Goal: Information Seeking & Learning: Learn about a topic

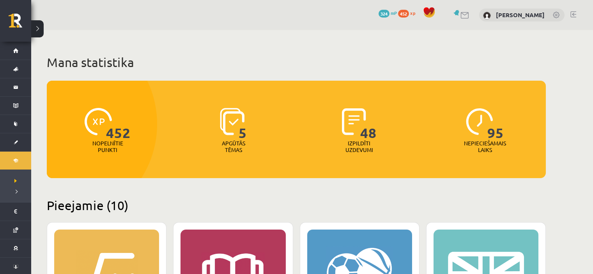
scroll to position [156, 0]
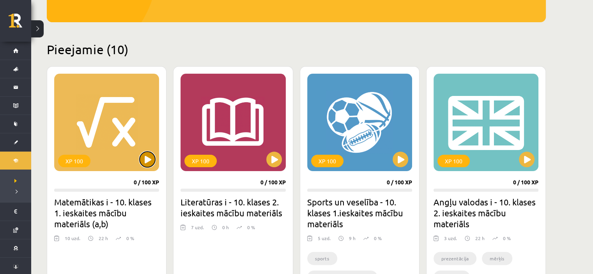
click at [148, 162] on button at bounding box center [148, 160] width 16 height 16
click at [156, 154] on div "XP 100" at bounding box center [106, 122] width 105 height 97
click at [134, 165] on div "XP 100" at bounding box center [106, 122] width 105 height 97
click at [115, 159] on div "XP 100" at bounding box center [106, 122] width 105 height 97
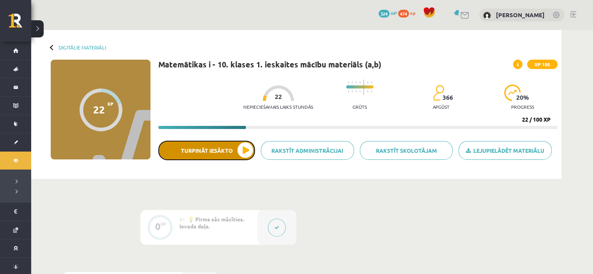
click at [224, 145] on button "Turpināt iesākto" at bounding box center [206, 150] width 97 height 19
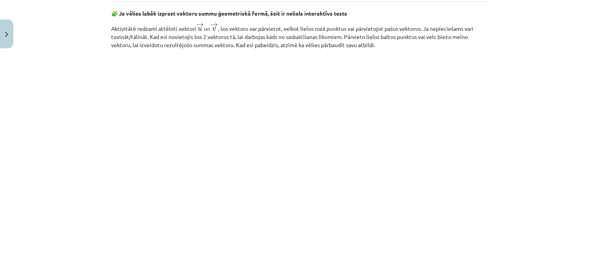
scroll to position [1131, 0]
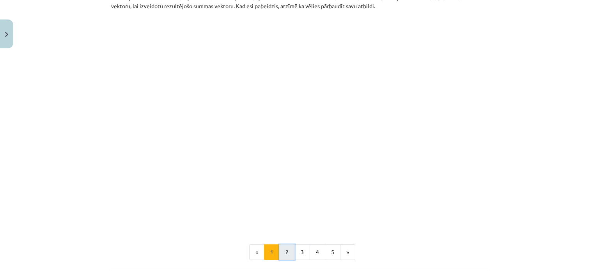
click at [279, 255] on button "2" at bounding box center [287, 252] width 16 height 16
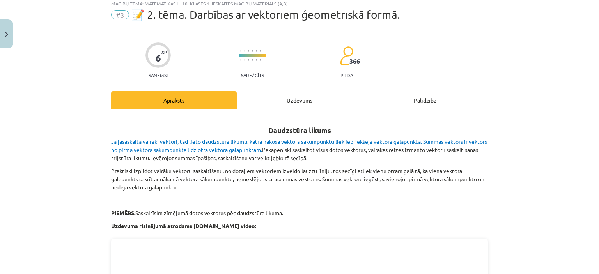
scroll to position [0, 0]
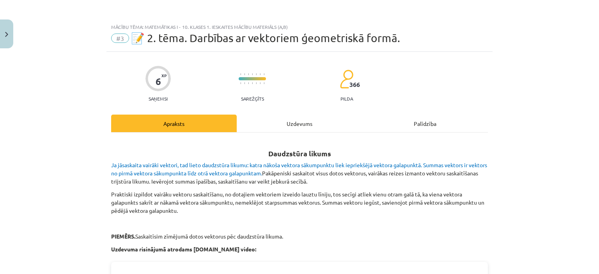
click at [113, 49] on div "Mācību tēma: Matemātikas i - 10. klases 1. ieskaites mācību materiāls (a,b) #3 …" at bounding box center [299, 35] width 386 height 32
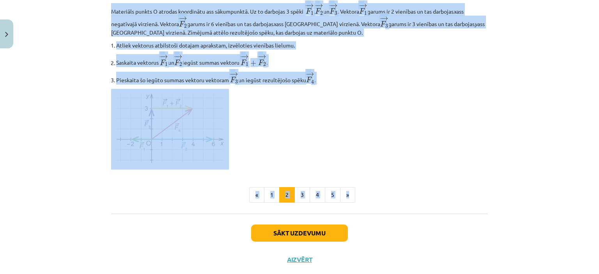
scroll to position [975, 0]
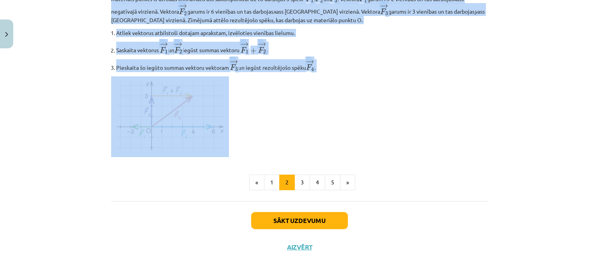
drag, startPoint x: 75, startPoint y: 146, endPoint x: 433, endPoint y: 84, distance: 363.6
click at [433, 84] on div "Mācību tēma: Matemātikas i - 10. klases 1. ieskaites mācību materiāls (a,b) #3 …" at bounding box center [299, 137] width 599 height 274
copy div "Daudzstūra likums Ja jāsaskaita vairāki vektori, tad lieto daudzstūra likumu: k…"
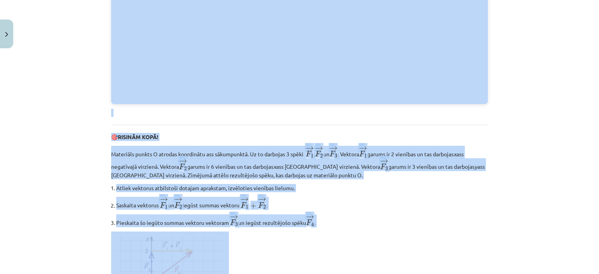
scroll to position [819, 0]
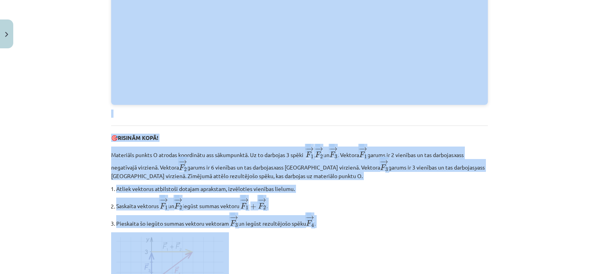
click at [48, 96] on div "Mācību tēma: Matemātikas i - 10. klases 1. ieskaites mācību materiāls (a,b) #3 …" at bounding box center [299, 137] width 599 height 274
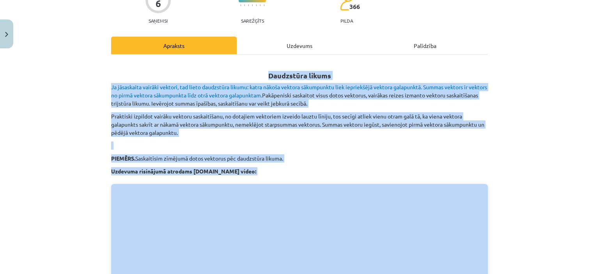
scroll to position [39, 0]
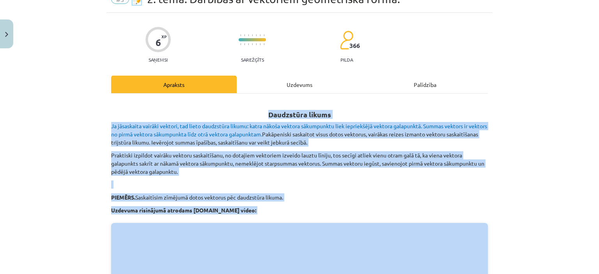
click at [440, 170] on p "Praktiski izpildot vairāku vektoru saskaitīšanu, no dotajiem vektoriem izveido …" at bounding box center [299, 163] width 377 height 25
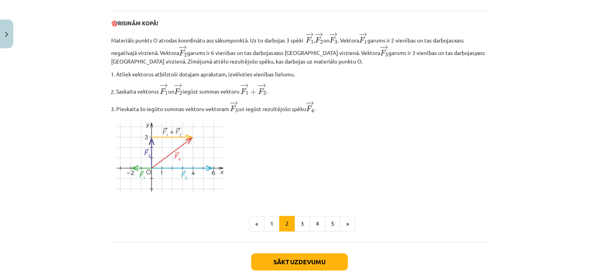
scroll to position [936, 0]
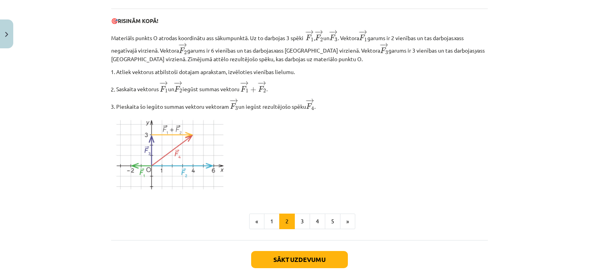
click at [303, 223] on button "3" at bounding box center [302, 222] width 16 height 16
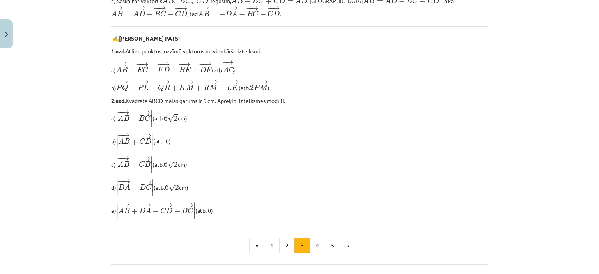
scroll to position [646, 0]
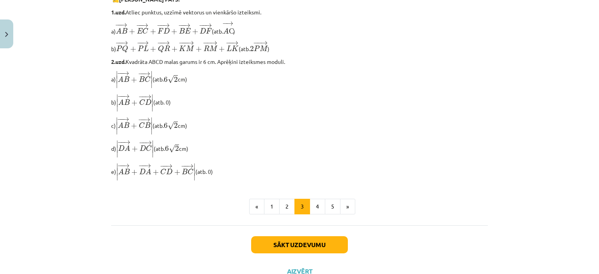
drag, startPoint x: 242, startPoint y: 56, endPoint x: 453, endPoint y: 169, distance: 239.2
copy div "Kolineāru vektoru saskaitīšana Izmantojot daudzstūra likumu, konstruēsim koline…"
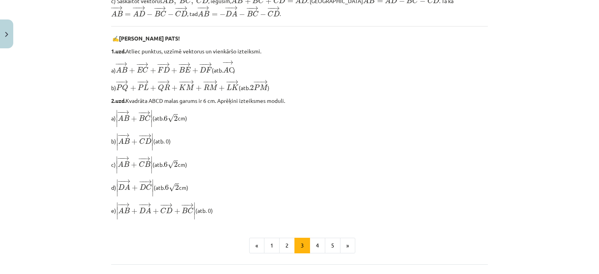
scroll to position [490, 0]
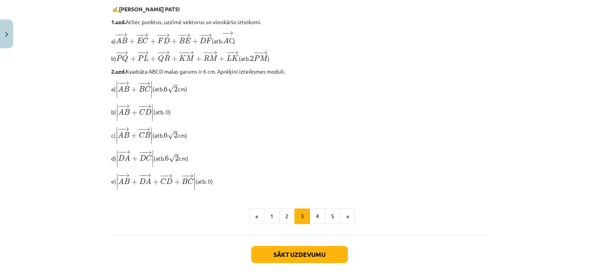
scroll to position [624, 0]
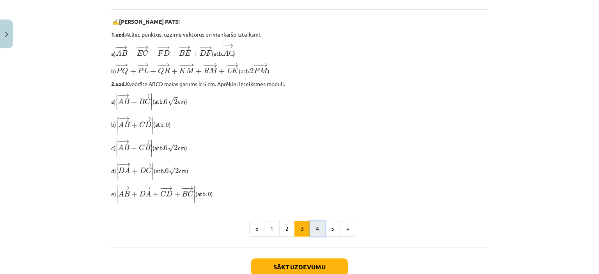
click at [310, 237] on button "4" at bounding box center [318, 229] width 16 height 16
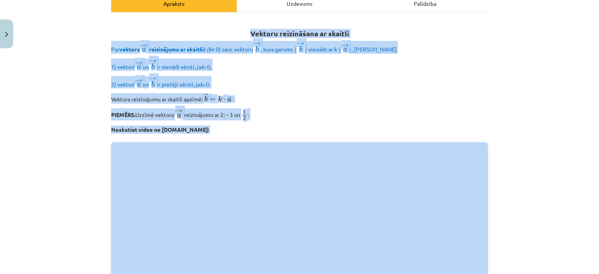
scroll to position [139, 0]
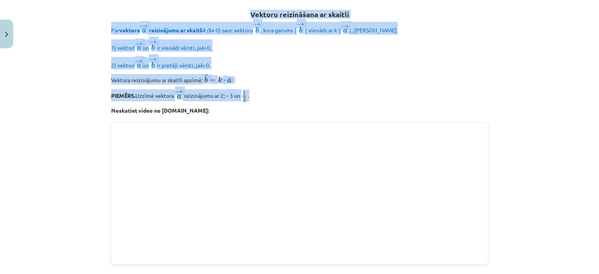
drag, startPoint x: 242, startPoint y: 54, endPoint x: 416, endPoint y: 95, distance: 179.3
copy div "Vektoru reizināšana ar skaitli Par vektora → a a → reizinājumu ar skaitli k (k …"
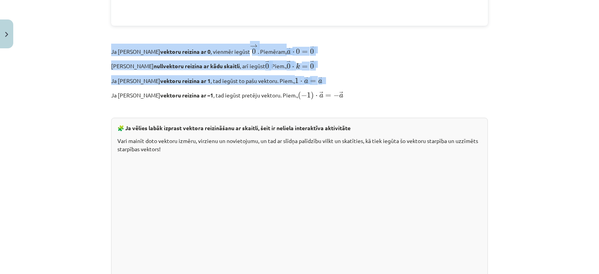
scroll to position [377, 0]
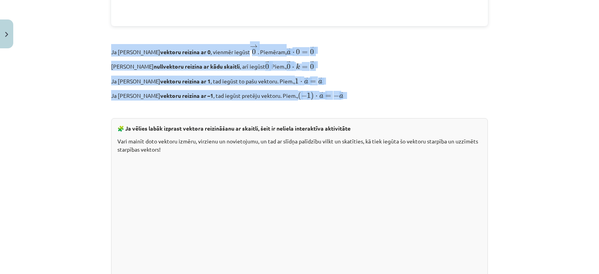
drag, startPoint x: 101, startPoint y: 50, endPoint x: 389, endPoint y: 95, distance: 290.9
click at [389, 95] on div "Mācību tēma: Matemātikas i - 10. klases 1. ieskaites mācību materiāls (a,b) #3 …" at bounding box center [299, 137] width 599 height 274
copy div "Ja kādu vektoru reizina ar 0 , vienmēr iegūst → 0 0 → . Piemēram, → a ⋅ 0 = → 0…"
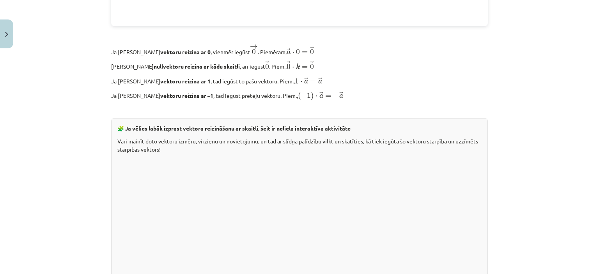
click at [325, 88] on div "Vektoru reizināšana ar skaitli Par vektora → a a → reizinājumu ar skaitli k (k …" at bounding box center [299, 131] width 377 height 739
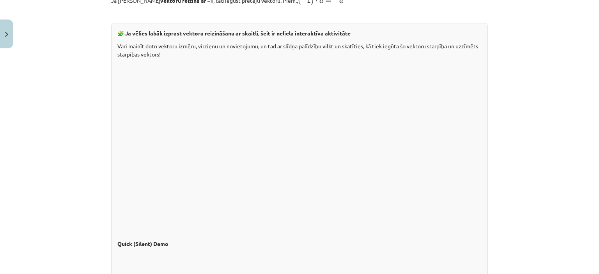
scroll to position [494, 0]
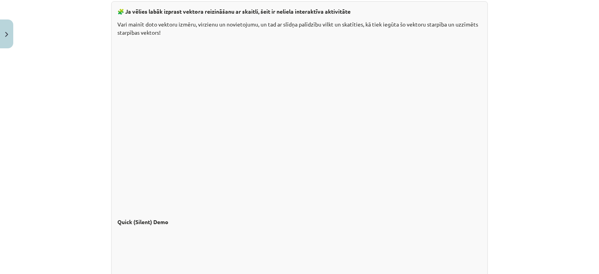
drag, startPoint x: 285, startPoint y: 35, endPoint x: 72, endPoint y: 87, distance: 219.0
click at [72, 87] on div "Mācību tēma: Matemātikas i - 10. klases 1. ieskaites mācību materiāls (a,b) #3 …" at bounding box center [299, 137] width 599 height 274
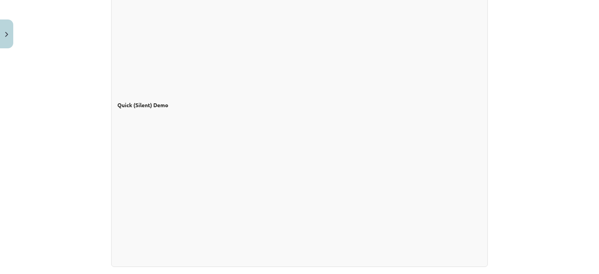
scroll to position [689, 0]
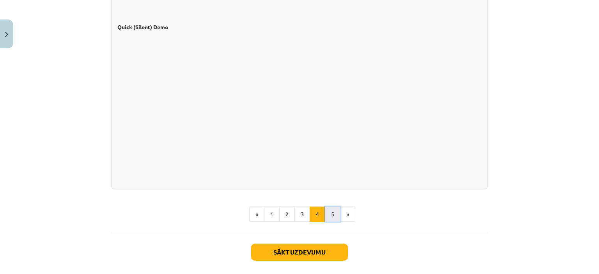
click at [334, 215] on button "5" at bounding box center [333, 215] width 16 height 16
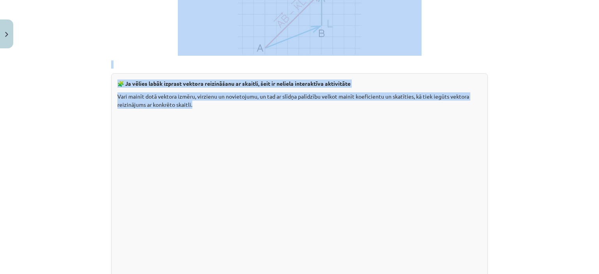
scroll to position [880, 0]
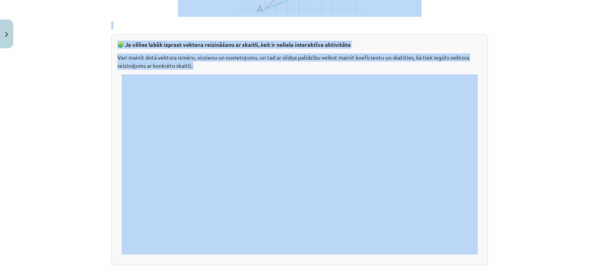
drag, startPoint x: 257, startPoint y: 45, endPoint x: 545, endPoint y: 74, distance: 290.0
click at [545, 74] on div "Mācību tēma: Matemātikas i - 10. klases 1. ieskaites mācību materiāls (a,b) #3 …" at bounding box center [299, 137] width 599 height 274
copy div "Vektoru atņemšana Vektoru atņemšana Par divu vektoru → a a → un → b b → starpīb…"
click at [98, 125] on div "Mācību tēma: Matemātikas i - 10. klases 1. ieskaites mācību materiāls (a,b) #3 …" at bounding box center [299, 137] width 599 height 274
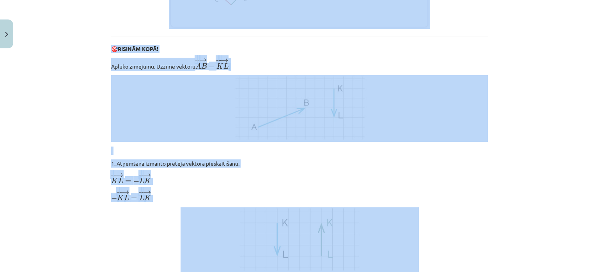
scroll to position [490, 0]
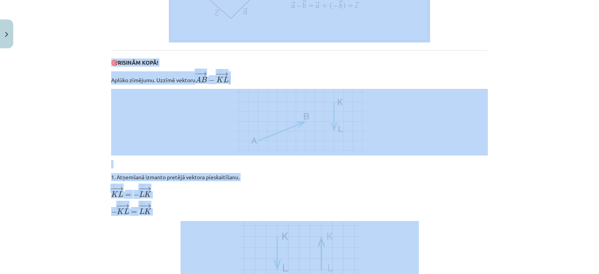
drag, startPoint x: 145, startPoint y: 35, endPoint x: 152, endPoint y: 43, distance: 10.5
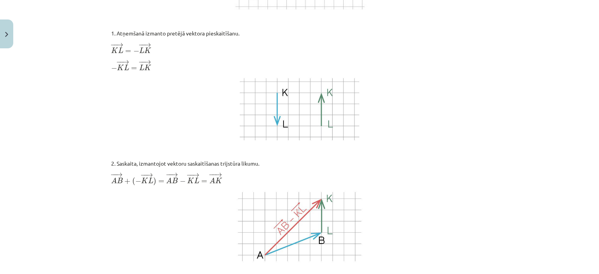
scroll to position [646, 0]
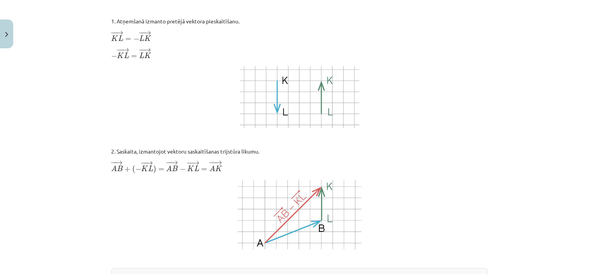
click at [227, 120] on img at bounding box center [300, 97] width 238 height 65
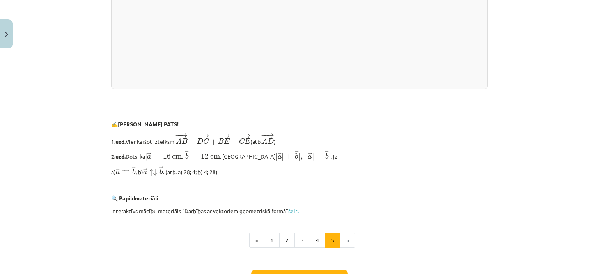
scroll to position [1621, 0]
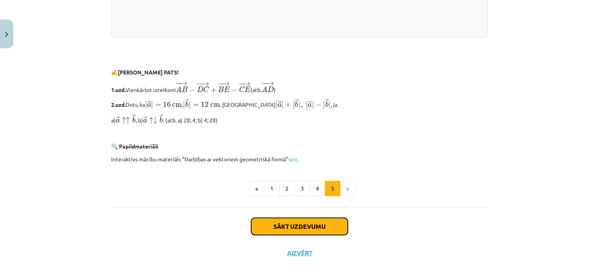
click at [307, 230] on button "Sākt uzdevumu" at bounding box center [299, 226] width 97 height 17
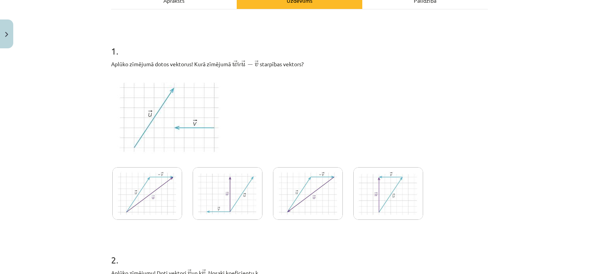
scroll to position [136, 0]
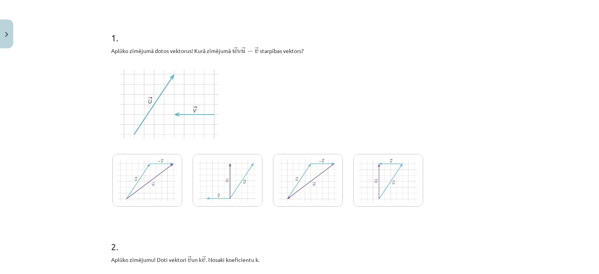
click at [151, 191] on img at bounding box center [147, 180] width 70 height 53
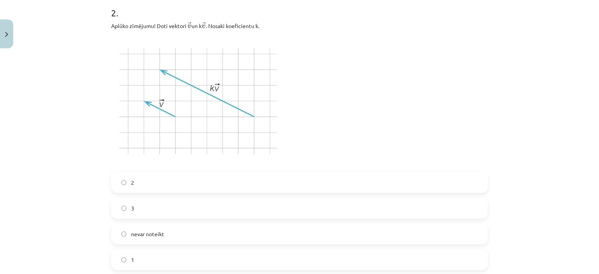
scroll to position [409, 0]
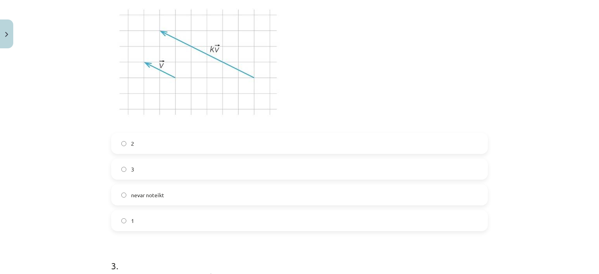
click at [151, 170] on label "3" at bounding box center [299, 168] width 375 height 19
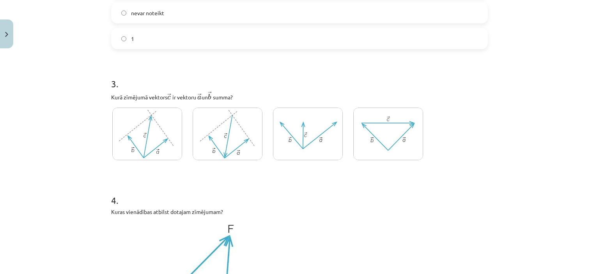
scroll to position [604, 0]
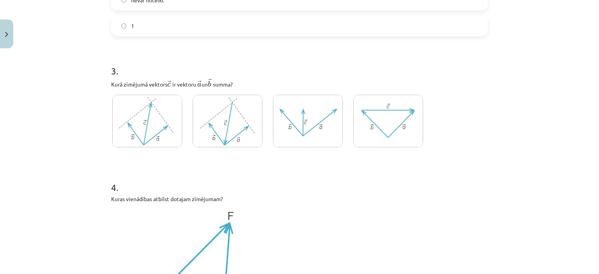
click at [153, 115] on img at bounding box center [147, 121] width 70 height 53
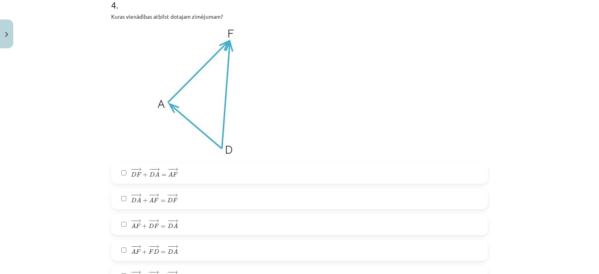
scroll to position [799, 0]
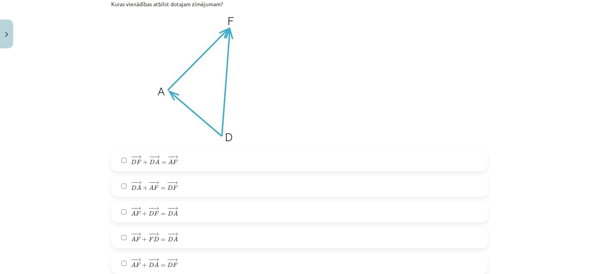
click at [188, 185] on label "− − → D A + − − → A F = − − → D F D A → + A F → = D F →" at bounding box center [299, 186] width 375 height 19
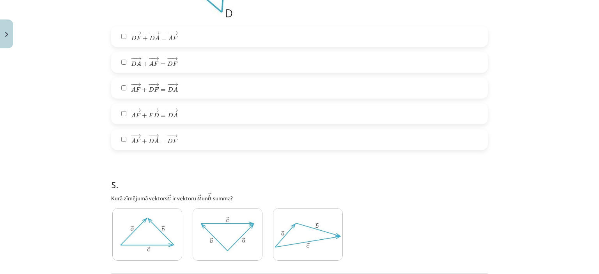
scroll to position [1001, 0]
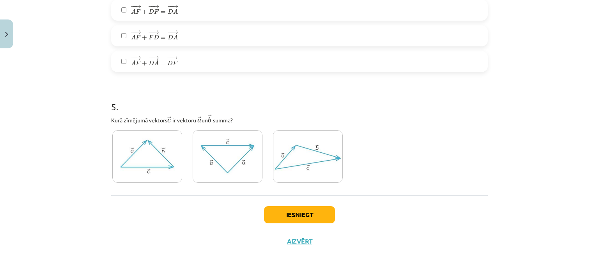
click at [278, 161] on img at bounding box center [308, 156] width 70 height 53
click at [291, 209] on button "Iesniegt" at bounding box center [299, 214] width 71 height 17
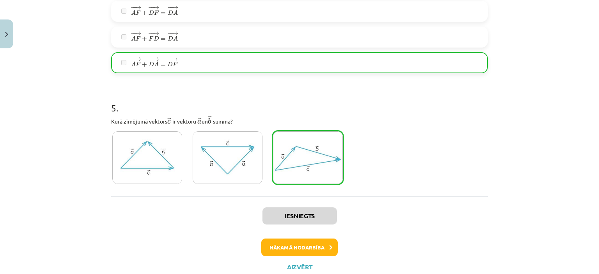
scroll to position [1026, 0]
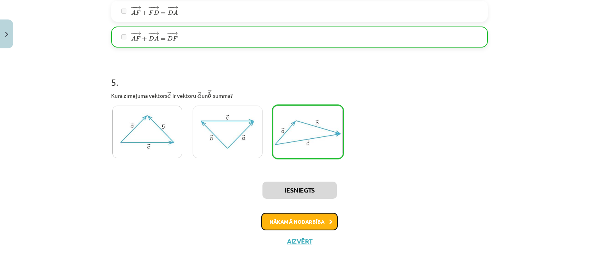
click at [288, 219] on button "Nākamā nodarbība" at bounding box center [299, 222] width 76 height 18
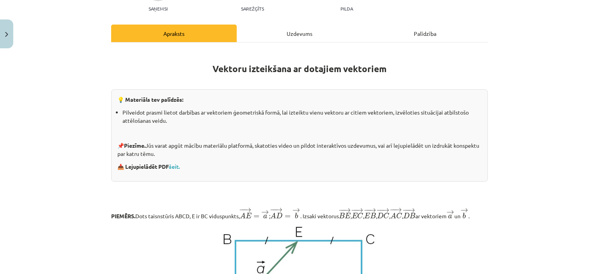
scroll to position [97, 0]
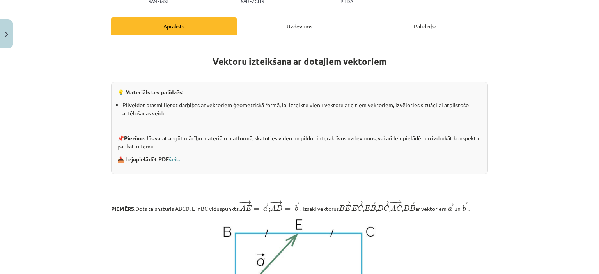
click at [173, 158] on link "šeit." at bounding box center [174, 159] width 11 height 7
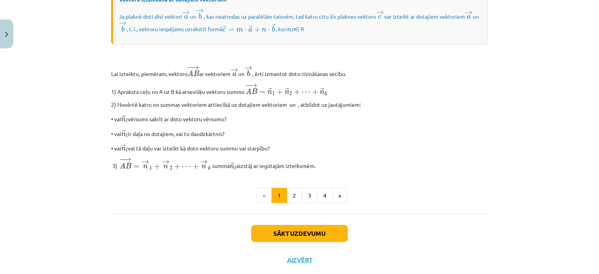
scroll to position [660, 0]
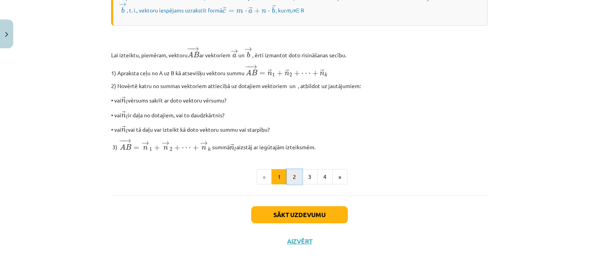
click at [292, 172] on button "2" at bounding box center [295, 177] width 16 height 16
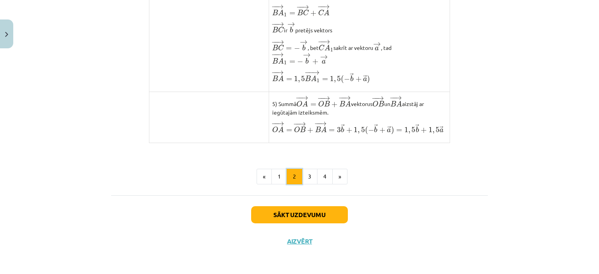
scroll to position [657, 0]
click at [304, 169] on button "3" at bounding box center [310, 177] width 16 height 16
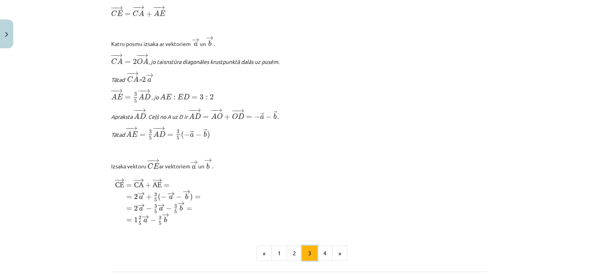
scroll to position [967, 0]
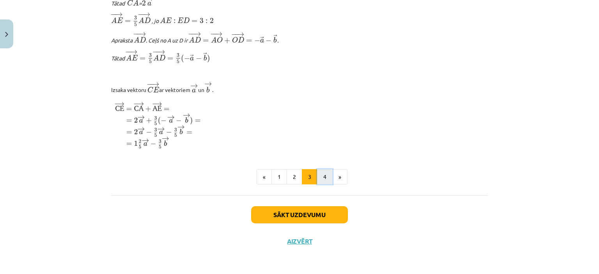
click at [327, 174] on button "4" at bounding box center [325, 177] width 16 height 16
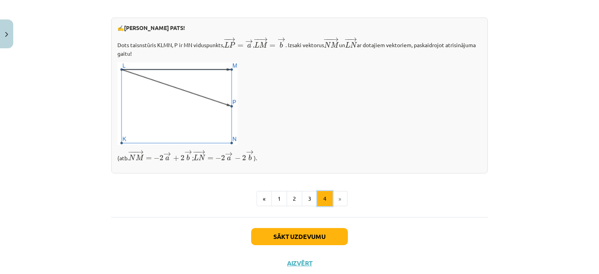
scroll to position [295, 0]
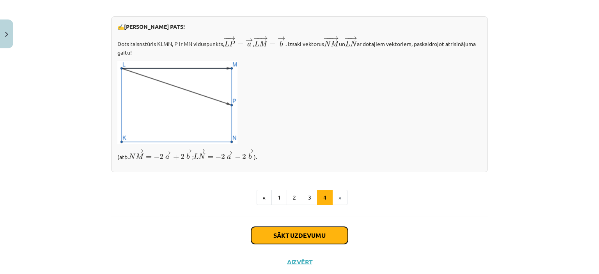
click at [295, 241] on button "Sākt uzdevumu" at bounding box center [299, 235] width 97 height 17
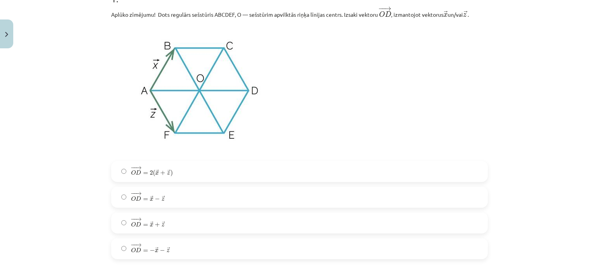
scroll to position [214, 0]
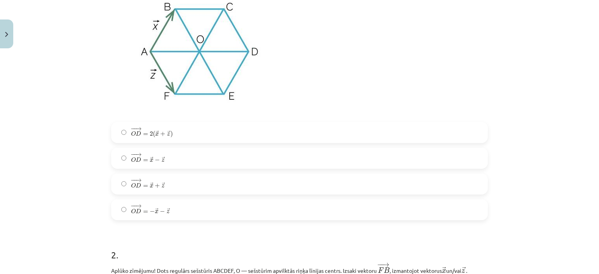
click at [170, 212] on label "− − → O D = − → x − → z O D → = − x → − z →" at bounding box center [299, 209] width 375 height 19
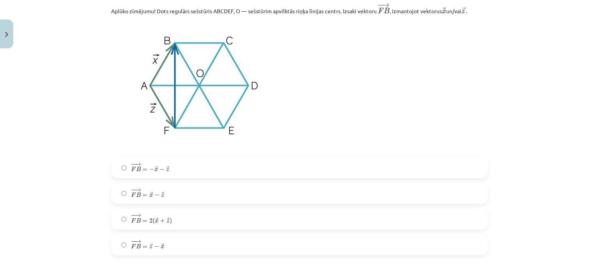
scroll to position [487, 0]
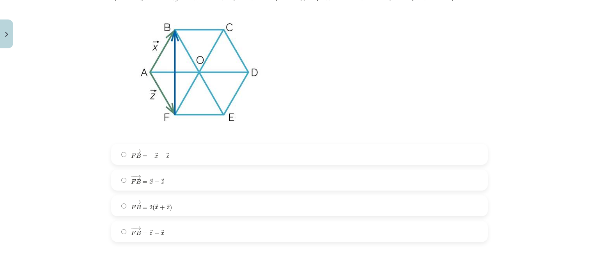
click at [176, 187] on label "− − → F B = → x − → z F B → = x → − z →" at bounding box center [299, 179] width 375 height 19
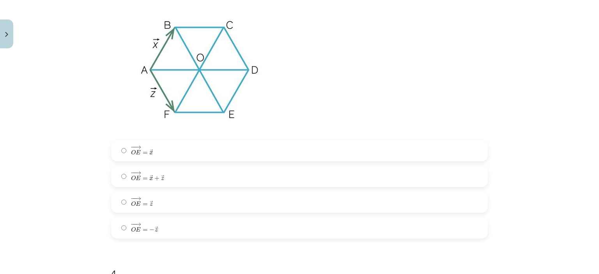
scroll to position [799, 0]
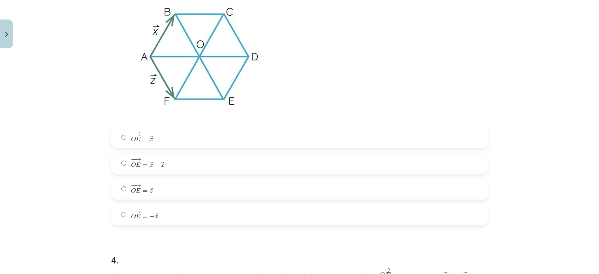
click at [214, 189] on label "− − → O E = → z O E → = z →" at bounding box center [299, 188] width 375 height 19
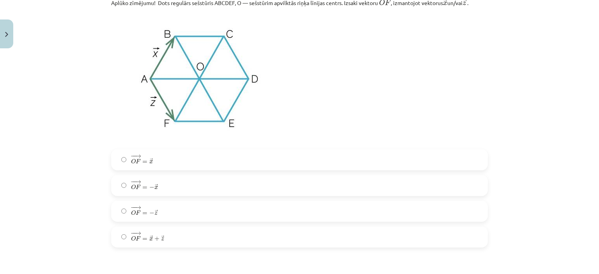
scroll to position [1111, 0]
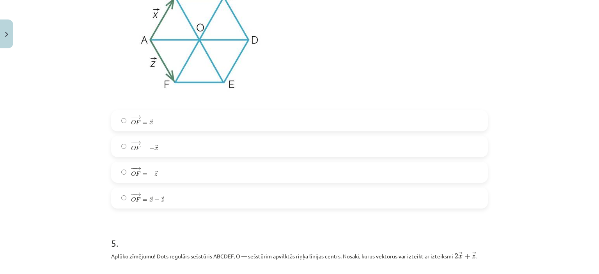
click at [157, 177] on label "− − → O F = − → z O F → = − z →" at bounding box center [299, 172] width 375 height 19
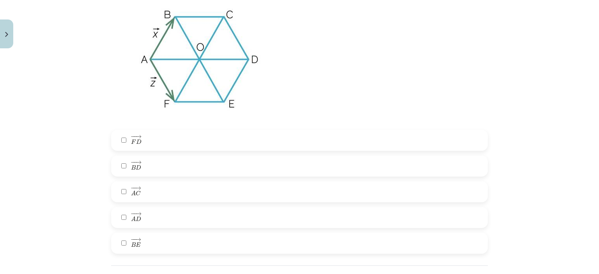
scroll to position [1384, 0]
click at [159, 233] on div "− − → F D F D → − − → B D B D → − − → A C A C → − − → A D A D → − − → B E B E →" at bounding box center [299, 191] width 377 height 124
click at [165, 218] on label "− − → A D A D →" at bounding box center [299, 216] width 375 height 19
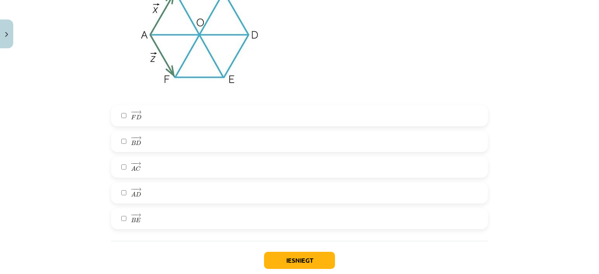
scroll to position [1455, 0]
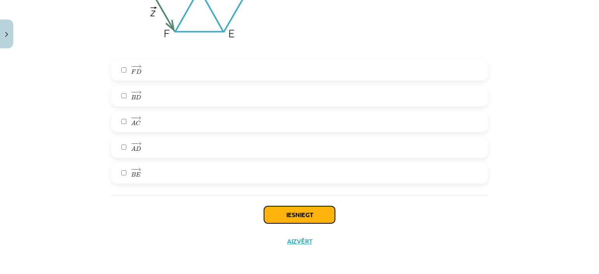
click at [319, 212] on button "Iesniegt" at bounding box center [299, 214] width 71 height 17
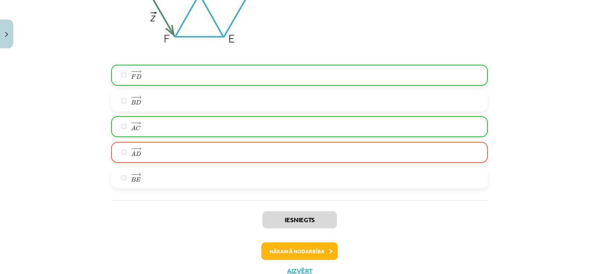
scroll to position [1480, 0]
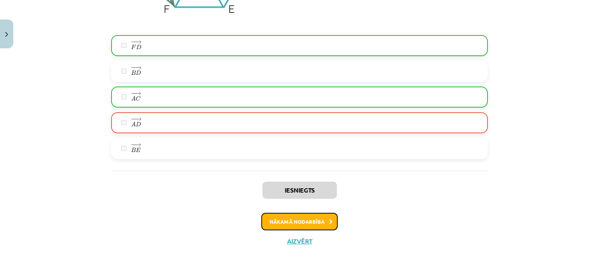
click at [306, 215] on button "Nākamā nodarbība" at bounding box center [299, 222] width 76 height 18
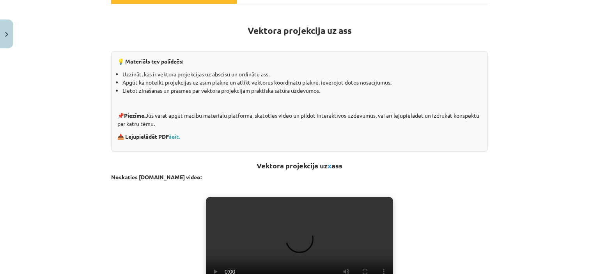
scroll to position [136, 0]
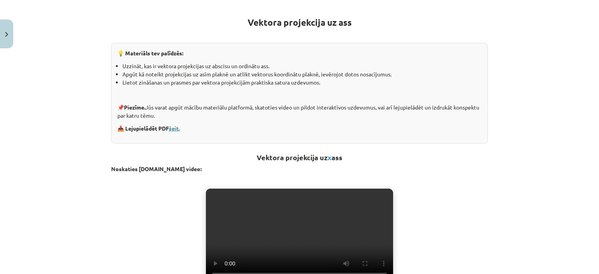
click at [175, 125] on link "šeit." at bounding box center [174, 128] width 11 height 7
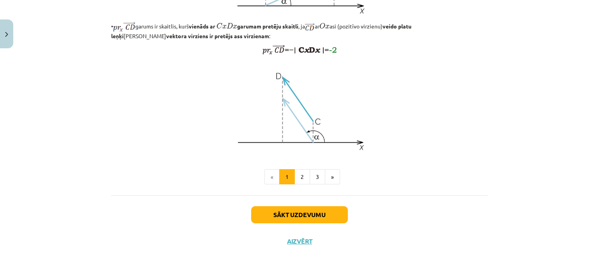
scroll to position [651, 0]
click at [304, 181] on button "2" at bounding box center [302, 177] width 16 height 16
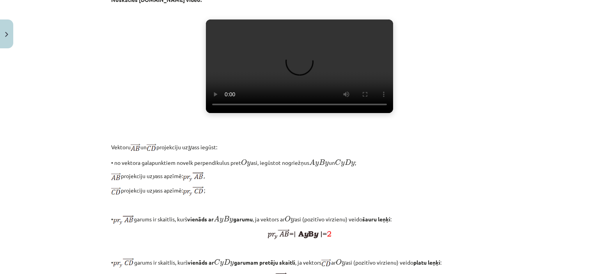
scroll to position [217, 0]
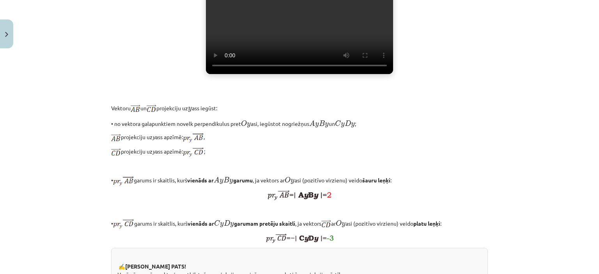
click at [288, 74] on video "Jūsu pārlūkprogramma neatbalsta video atskaņošanu." at bounding box center [299, 28] width 187 height 94
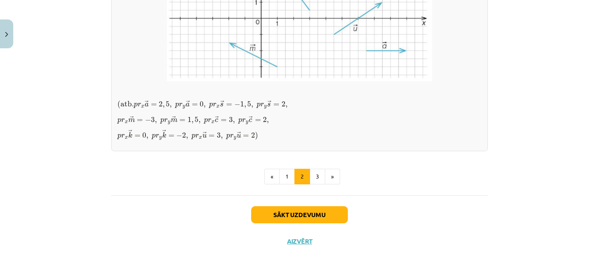
scroll to position [717, 0]
click at [285, 176] on button "1" at bounding box center [287, 177] width 16 height 16
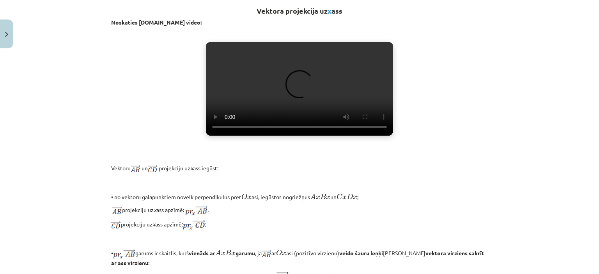
scroll to position [295, 0]
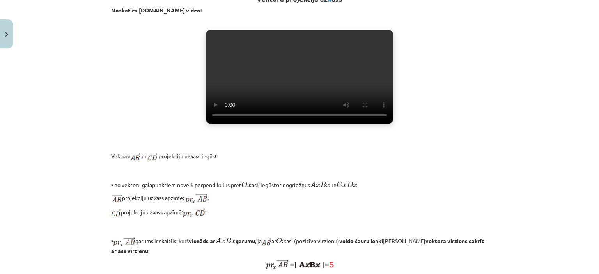
click at [337, 69] on video "Jūsu pārlūkprogramma neatbalsta video atskaņošanu." at bounding box center [299, 77] width 187 height 94
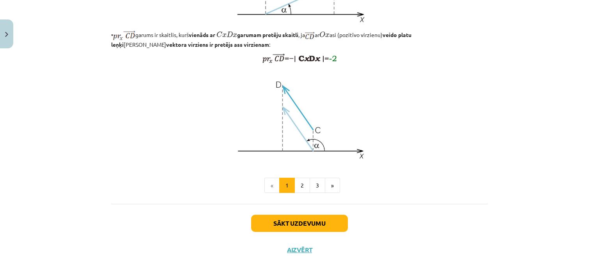
scroll to position [646, 0]
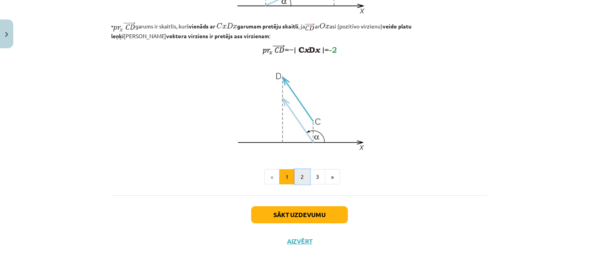
click at [297, 180] on button "2" at bounding box center [302, 177] width 16 height 16
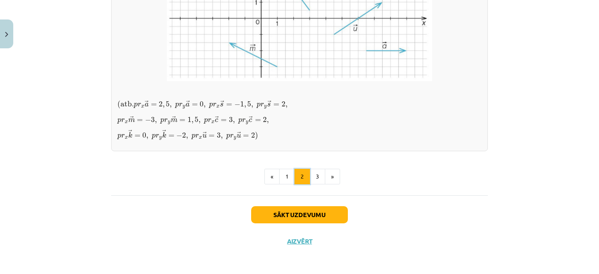
scroll to position [668, 0]
drag, startPoint x: 314, startPoint y: 226, endPoint x: 316, endPoint y: 220, distance: 5.8
click at [316, 184] on button "3" at bounding box center [318, 177] width 16 height 16
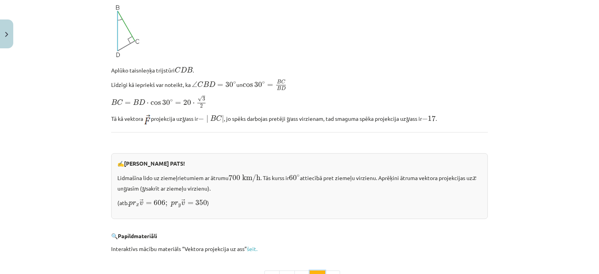
scroll to position [802, 0]
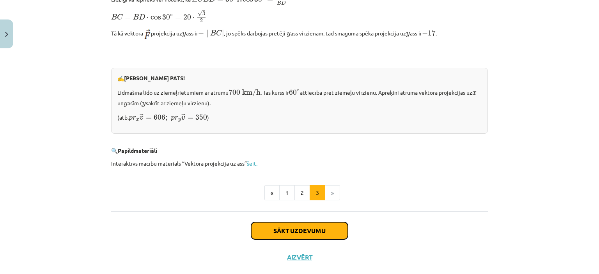
click at [304, 223] on button "Sākt uzdevumu" at bounding box center [299, 230] width 97 height 17
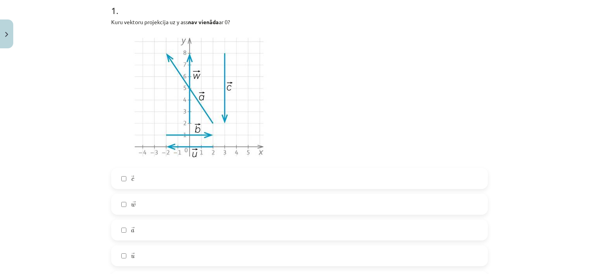
scroll to position [175, 0]
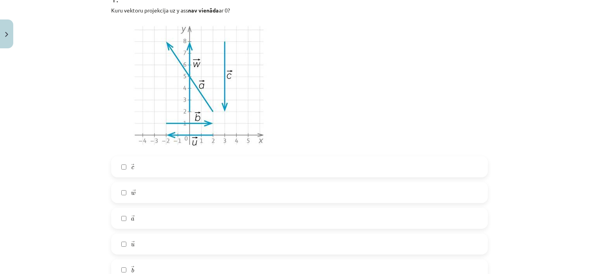
click at [154, 191] on label "→ w w →" at bounding box center [299, 192] width 375 height 19
click at [155, 216] on label "→ a a →" at bounding box center [299, 218] width 375 height 19
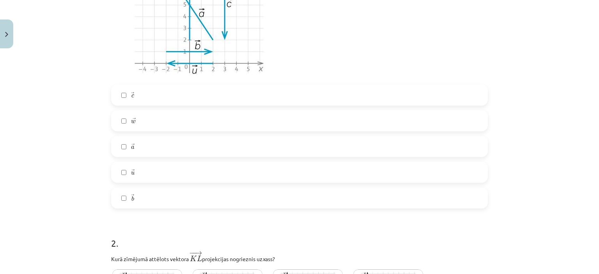
scroll to position [253, 0]
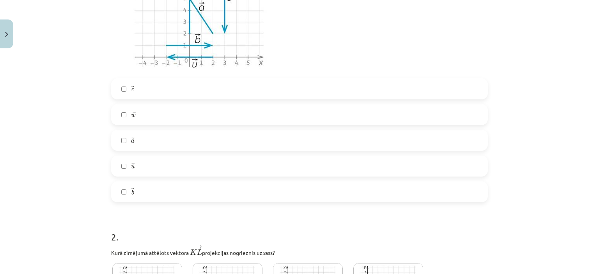
click at [171, 85] on label "→ c c →" at bounding box center [299, 88] width 375 height 19
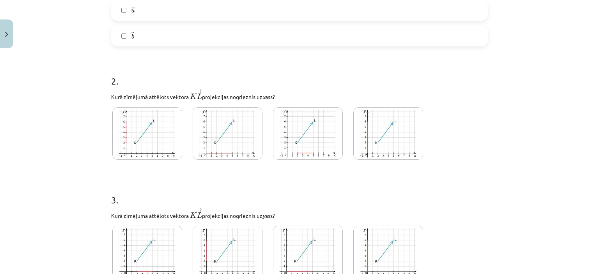
scroll to position [448, 0]
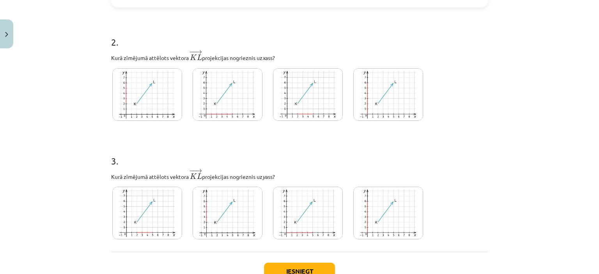
click at [312, 92] on img at bounding box center [308, 94] width 70 height 53
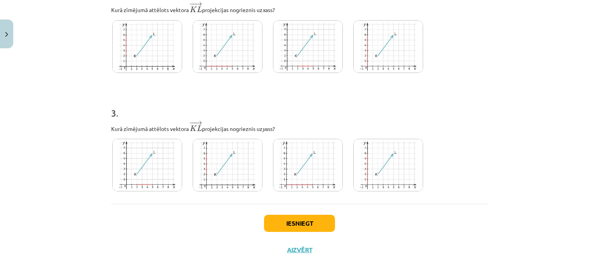
scroll to position [505, 0]
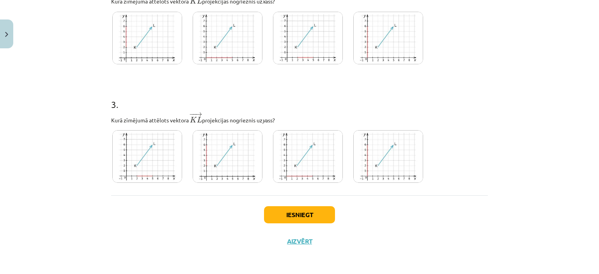
click at [221, 164] on img at bounding box center [228, 156] width 70 height 53
click at [297, 211] on button "Iesniegt" at bounding box center [299, 214] width 71 height 17
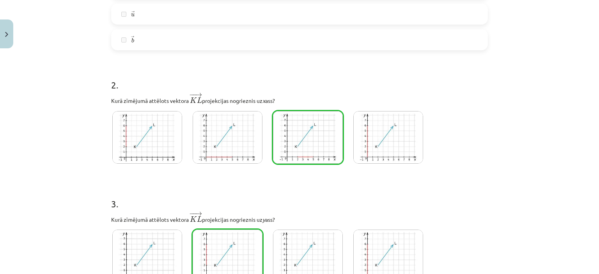
scroll to position [530, 0]
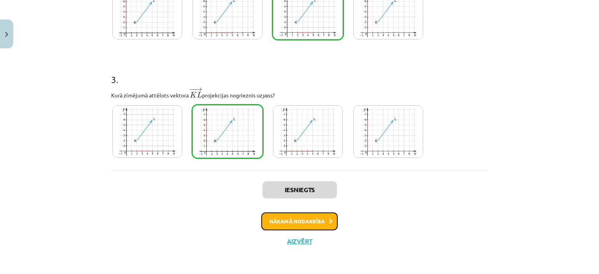
drag, startPoint x: 289, startPoint y: 230, endPoint x: 286, endPoint y: 234, distance: 5.2
click at [286, 232] on div "Iesniegts Nākamā nodarbība Aizvērt" at bounding box center [299, 210] width 377 height 80
click at [272, 216] on button "Nākamā nodarbība" at bounding box center [299, 221] width 76 height 18
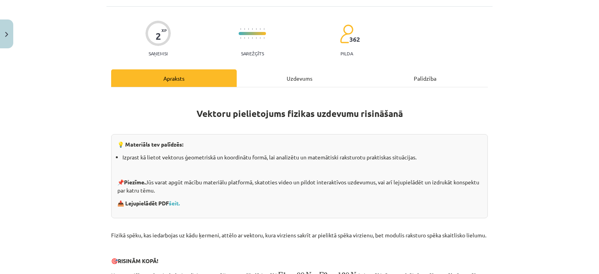
scroll to position [58, 0]
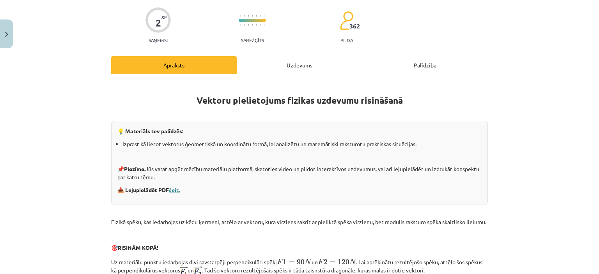
click at [171, 190] on link "šeit." at bounding box center [174, 189] width 11 height 7
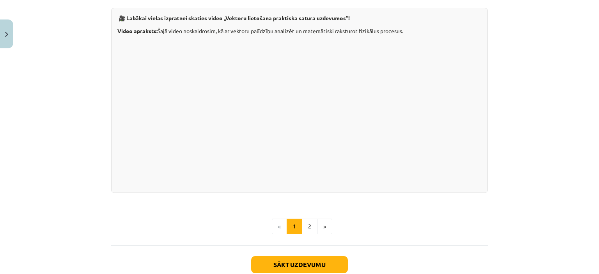
scroll to position [780, 0]
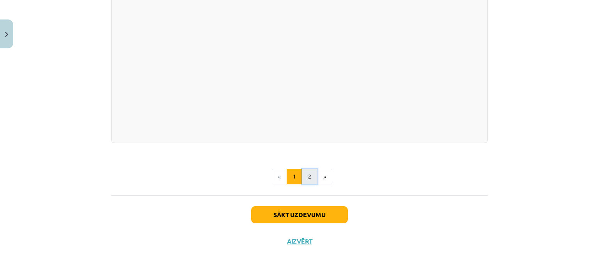
click at [306, 174] on button "2" at bounding box center [310, 177] width 16 height 16
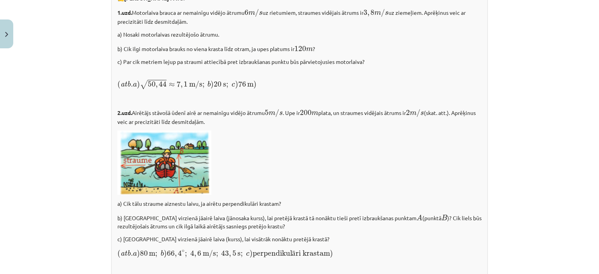
scroll to position [1114, 0]
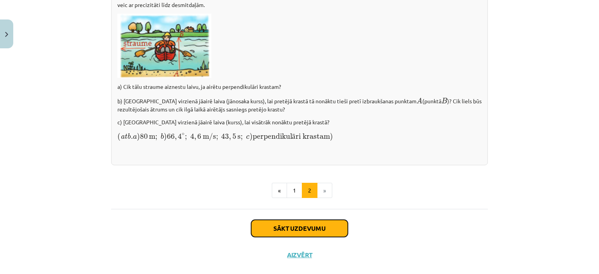
click at [271, 231] on button "Sākt uzdevumu" at bounding box center [299, 228] width 97 height 17
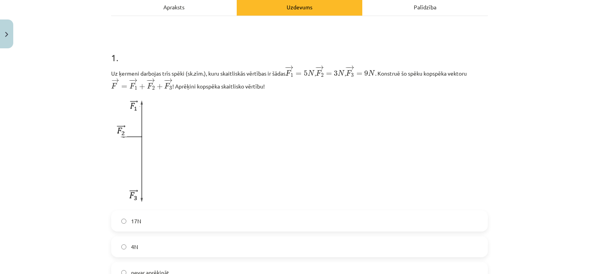
scroll to position [97, 0]
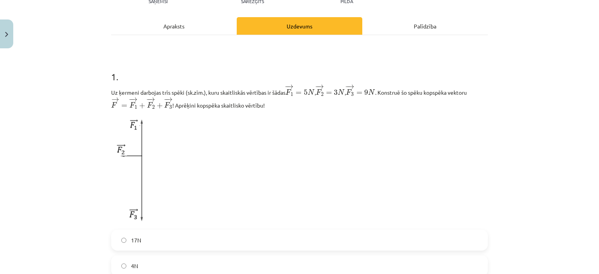
drag, startPoint x: 194, startPoint y: 135, endPoint x: 352, endPoint y: 203, distance: 171.9
click at [352, 204] on p at bounding box center [299, 169] width 377 height 111
click at [294, 148] on p at bounding box center [299, 169] width 377 height 111
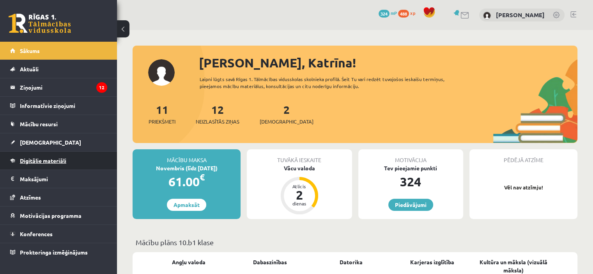
click at [74, 159] on link "Digitālie materiāli" at bounding box center [58, 161] width 97 height 18
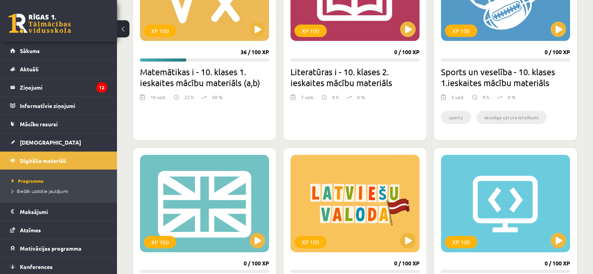
scroll to position [273, 0]
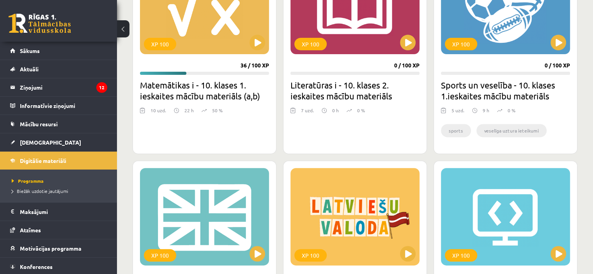
click at [205, 54] on div "XP 100 36 / 100 XP Matemātikas i - 10. klases 1. ieskaites mācību materiāls (a,…" at bounding box center [205, 51] width 144 height 205
click at [258, 44] on button at bounding box center [258, 43] width 16 height 16
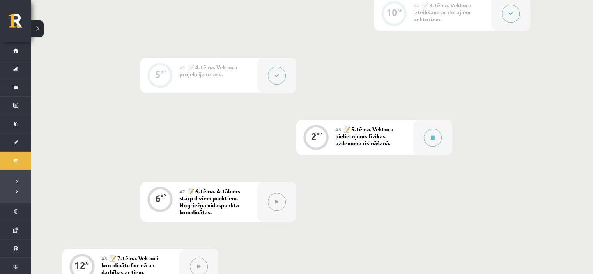
scroll to position [358, 0]
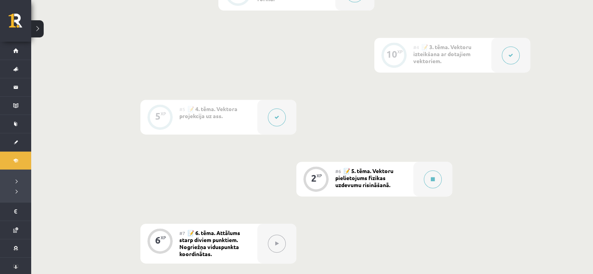
click at [402, 172] on div "#6 📝 5. tēma. Vektoru pielietojums fizikas uzdevumu risināšanā." at bounding box center [374, 179] width 78 height 35
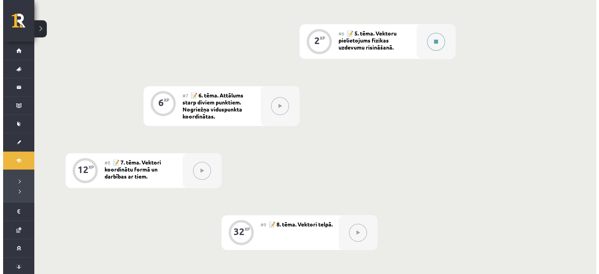
scroll to position [514, 0]
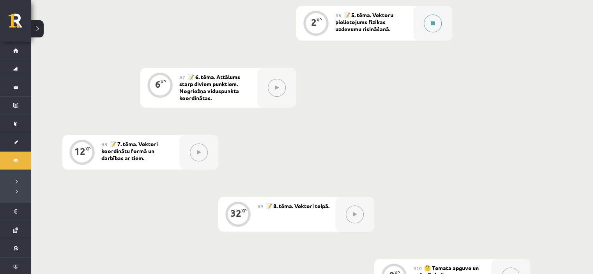
click at [432, 21] on icon at bounding box center [433, 23] width 4 height 5
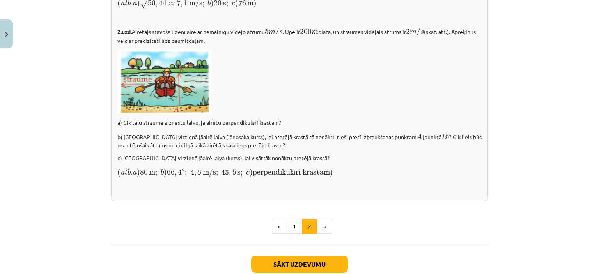
scroll to position [1092, 0]
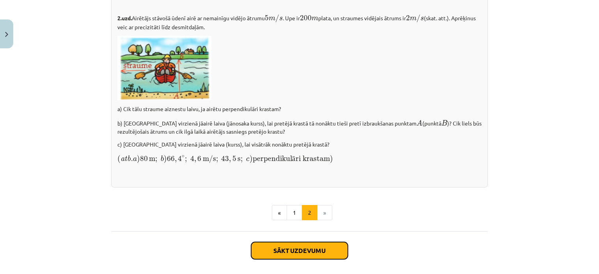
click at [295, 256] on button "Sākt uzdevumu" at bounding box center [299, 250] width 97 height 17
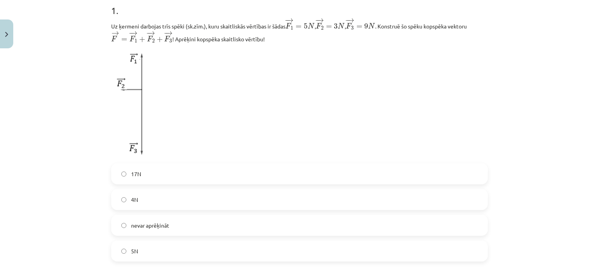
scroll to position [175, 0]
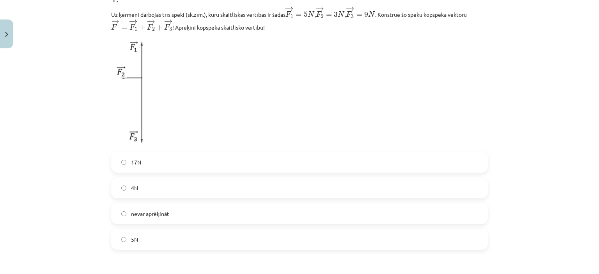
click at [167, 210] on label "nevar aprēķināt" at bounding box center [299, 213] width 375 height 19
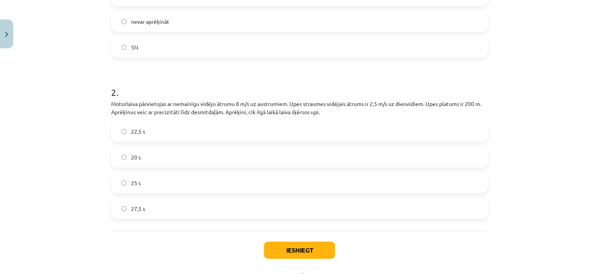
scroll to position [404, 0]
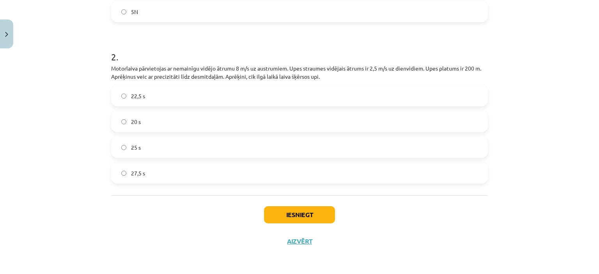
click at [216, 150] on label "25 s" at bounding box center [299, 147] width 375 height 19
click at [317, 213] on button "Iesniegt" at bounding box center [299, 214] width 71 height 17
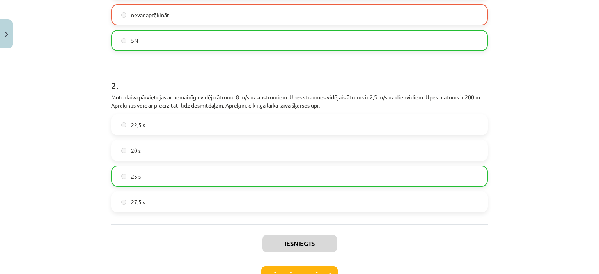
scroll to position [428, 0]
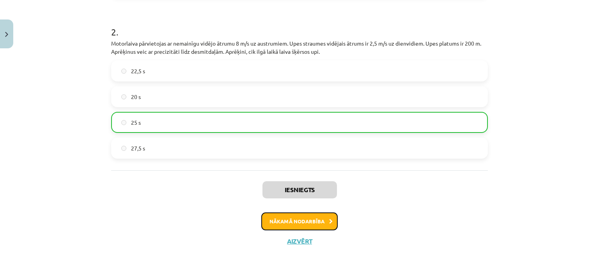
drag, startPoint x: 301, startPoint y: 222, endPoint x: 306, endPoint y: 222, distance: 5.1
click at [306, 222] on button "Nākamā nodarbība" at bounding box center [299, 221] width 76 height 18
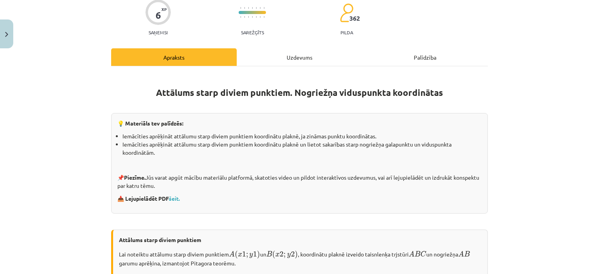
scroll to position [97, 0]
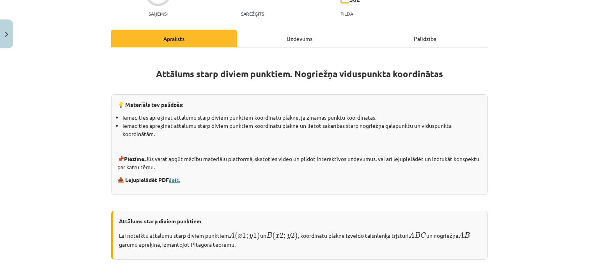
click at [171, 178] on link "šeit." at bounding box center [174, 179] width 11 height 7
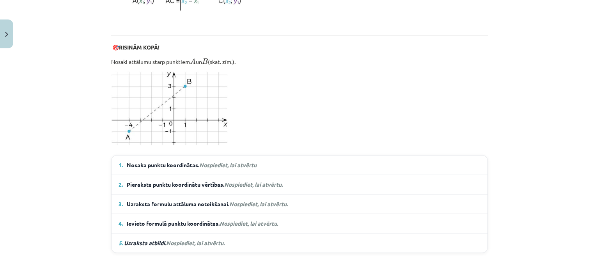
scroll to position [490, 0]
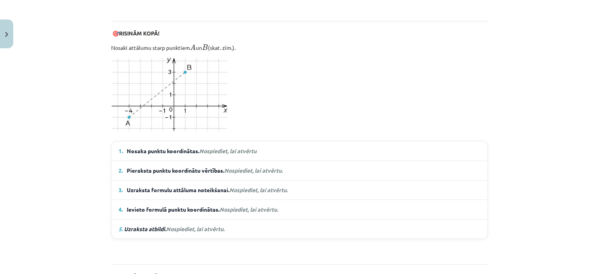
click at [215, 152] on span "Nosaka punktu koordinātas. Nospiediet, lai atvērtu" at bounding box center [192, 151] width 130 height 8
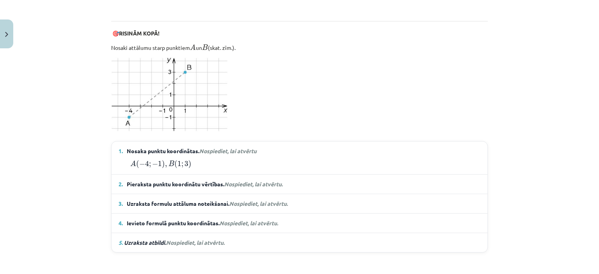
click at [240, 184] on span "Nospiediet, lai atvērtu." at bounding box center [253, 184] width 58 height 7
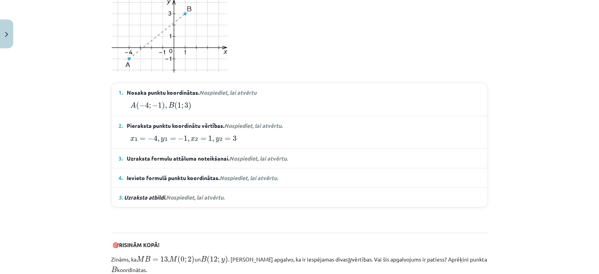
scroll to position [568, 0]
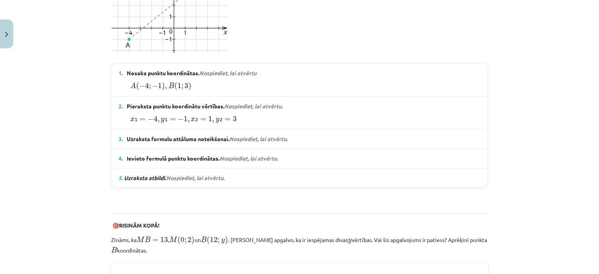
click at [265, 138] on span "Nospiediet, lai atvērtu." at bounding box center [258, 138] width 58 height 7
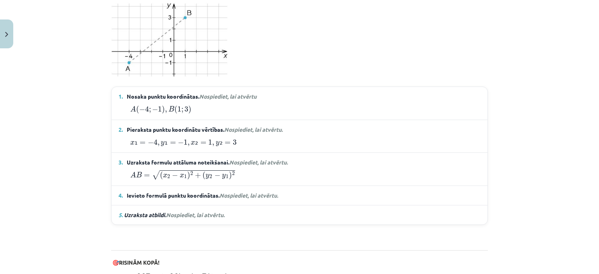
scroll to position [585, 0]
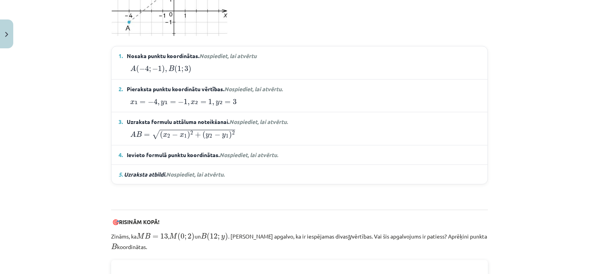
click at [253, 153] on span "Nospiediet, lai atvērtu." at bounding box center [249, 154] width 58 height 7
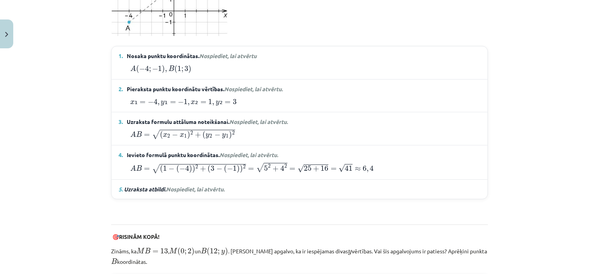
click at [223, 188] on span "Nospiediet, lai atvērtu." at bounding box center [195, 189] width 58 height 7
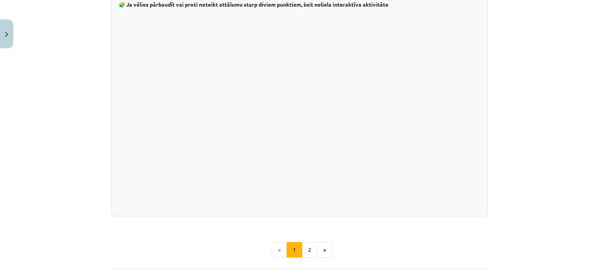
scroll to position [1377, 0]
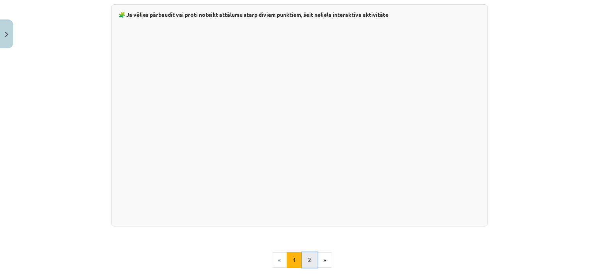
click at [311, 252] on button "2" at bounding box center [310, 260] width 16 height 16
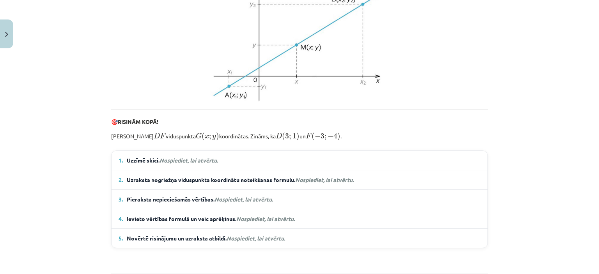
scroll to position [308, 0]
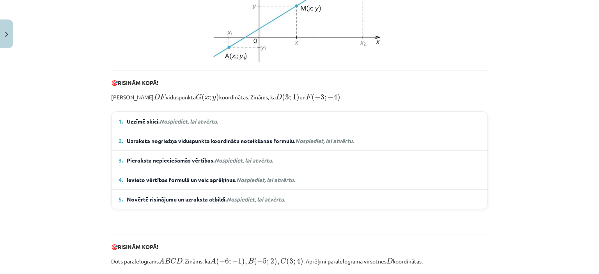
click at [199, 124] on details "1. Uzzīmē skici. Nospiediet, lai atvērtu. Izmantojot skici, var novērtēt, ka pu…" at bounding box center [300, 121] width 376 height 19
click at [198, 125] on em "Nospiediet, lai atvērtu." at bounding box center [188, 121] width 58 height 7
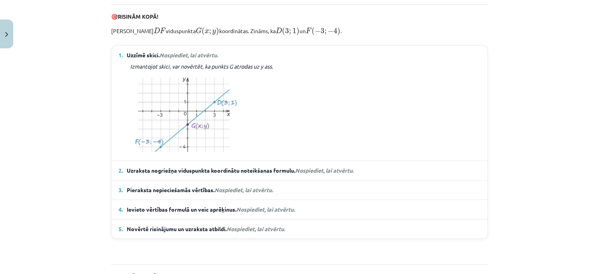
scroll to position [386, 0]
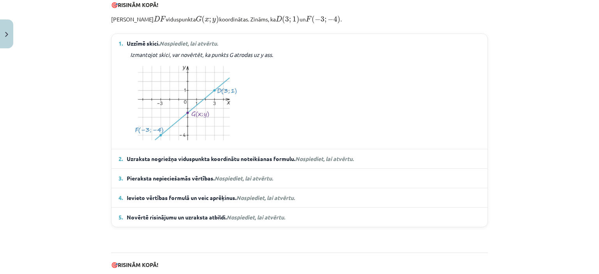
click at [307, 162] on em "Nospiediet, lai atvērtu." at bounding box center [324, 158] width 58 height 7
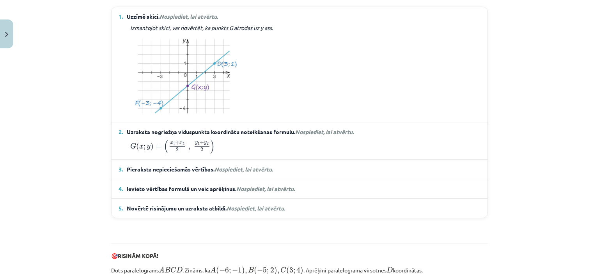
scroll to position [425, 0]
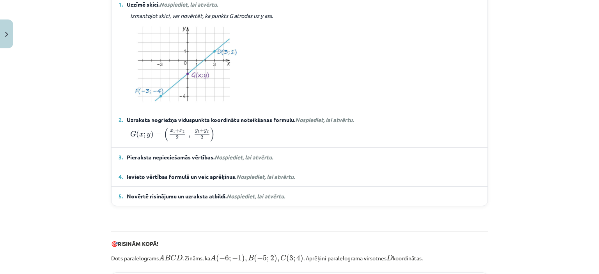
click at [273, 161] on span "Nospiediet, lai atvērtu." at bounding box center [243, 157] width 58 height 7
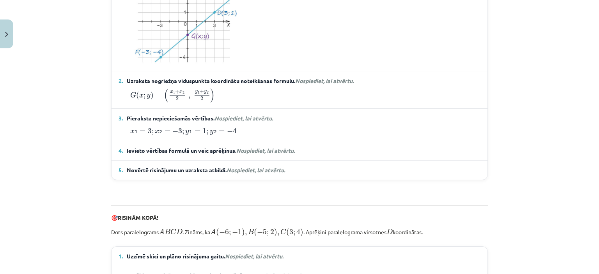
scroll to position [503, 0]
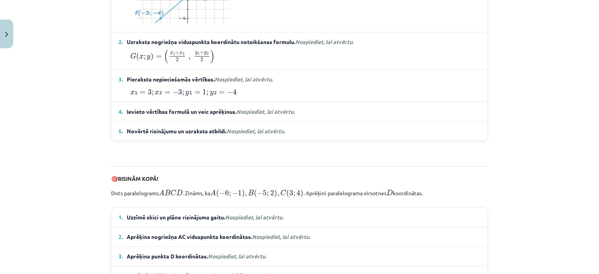
click at [270, 115] on span "Nospiediet, lai atvērtu." at bounding box center [265, 111] width 58 height 7
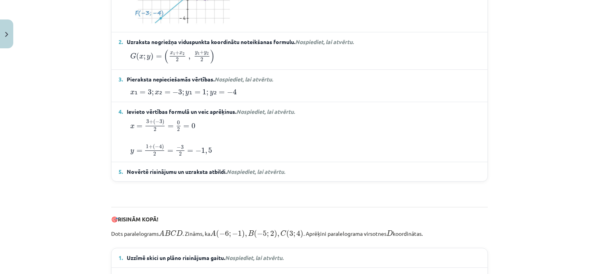
scroll to position [542, 0]
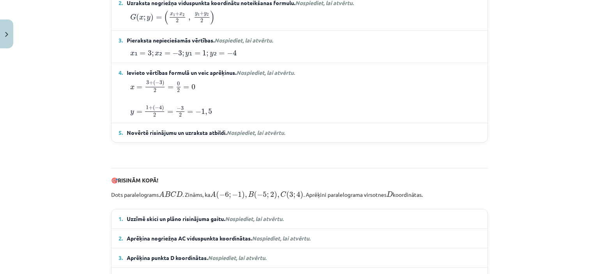
click at [264, 136] on span "Nospiediet, lai atvērtu." at bounding box center [256, 132] width 58 height 7
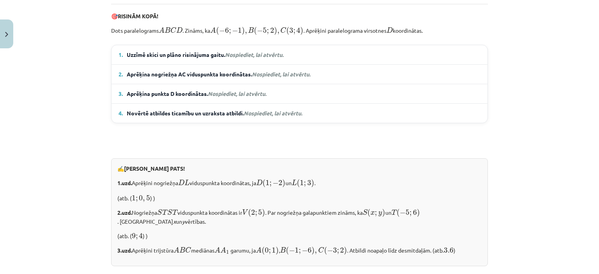
scroll to position [736, 0]
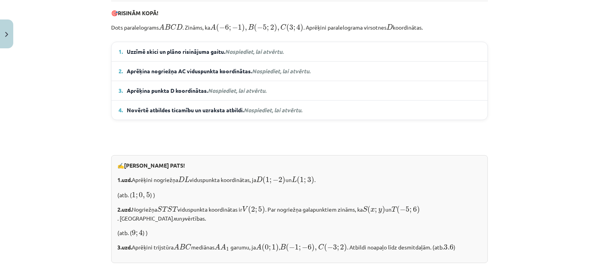
click at [256, 55] on em "Nospiediet, lai atvērtu." at bounding box center [254, 51] width 58 height 7
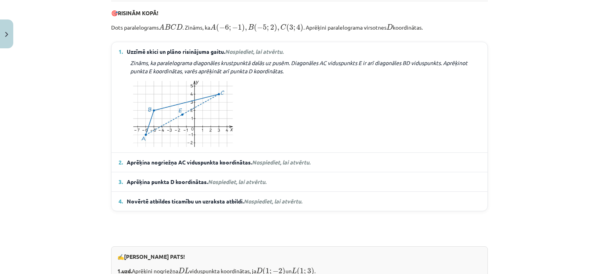
click at [271, 172] on details "2. Aprēķina nogriežņa AC viduspunkta koordinātas. Nospiediet, lai atvērtu. Punk…" at bounding box center [300, 162] width 376 height 19
click at [271, 166] on span "Nospiediet, lai atvērtu." at bounding box center [281, 162] width 58 height 7
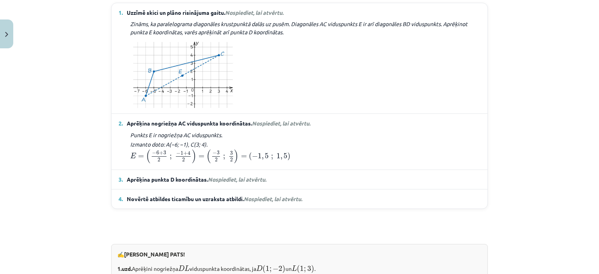
scroll to position [814, 0]
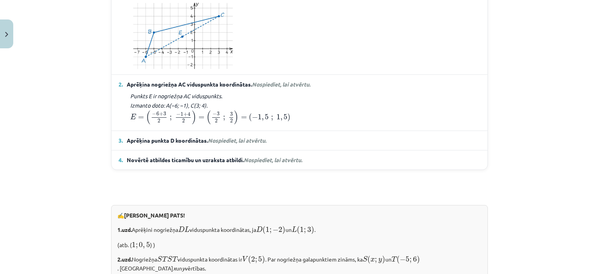
click at [253, 145] on span "Aprēķina punkta D koordinātas. Nospiediet, lai atvērtu." at bounding box center [197, 140] width 140 height 8
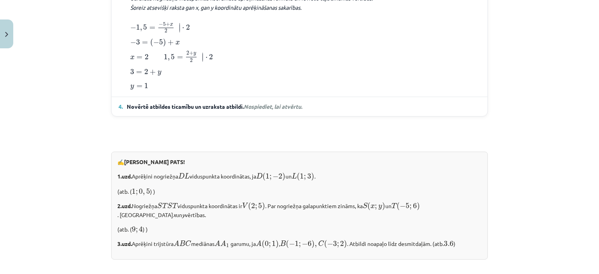
scroll to position [1009, 0]
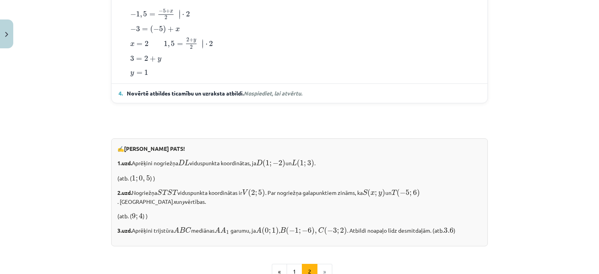
click at [287, 97] on span "Nospiediet, lai atvērtu." at bounding box center [273, 93] width 58 height 7
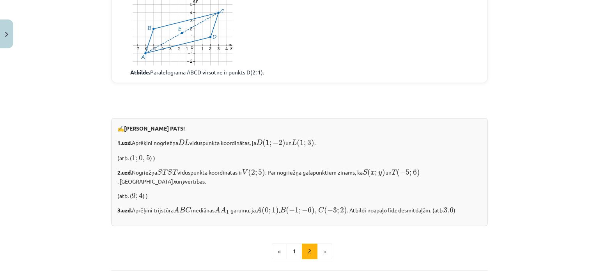
scroll to position [1136, 0]
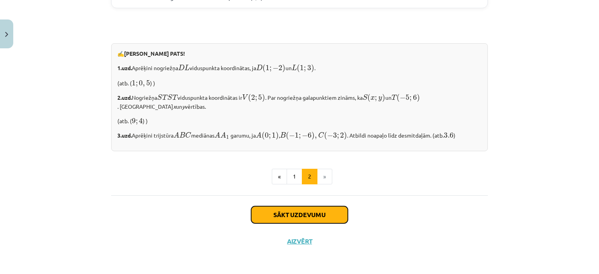
click at [296, 211] on button "Sākt uzdevumu" at bounding box center [299, 214] width 97 height 17
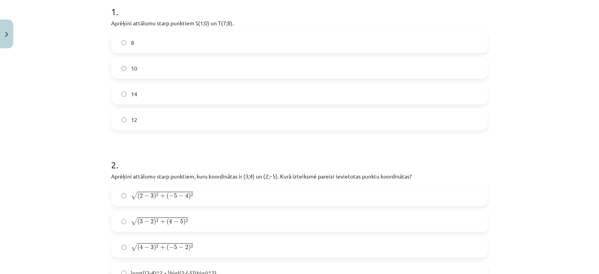
scroll to position [175, 0]
click at [263, 60] on label "10" at bounding box center [299, 67] width 375 height 19
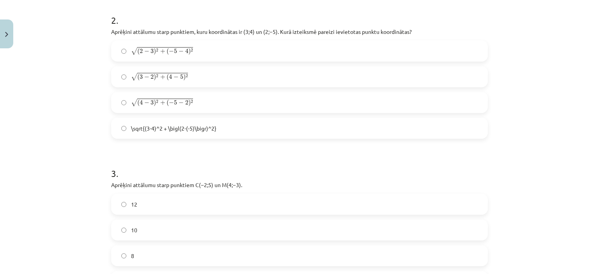
scroll to position [331, 0]
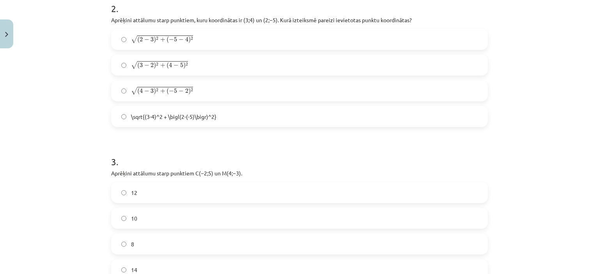
click at [188, 91] on span ")" at bounding box center [189, 91] width 2 height 7
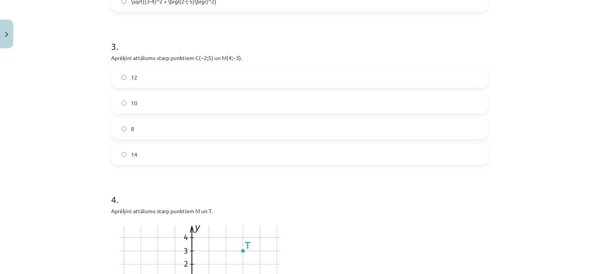
scroll to position [448, 0]
click at [352, 103] on label "10" at bounding box center [299, 101] width 375 height 19
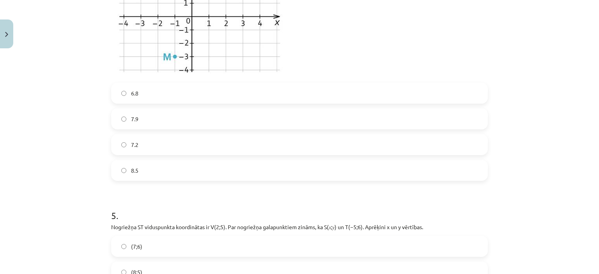
scroll to position [682, 0]
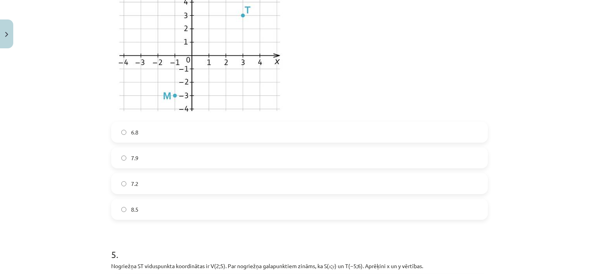
click at [163, 161] on label "7.9" at bounding box center [299, 157] width 375 height 19
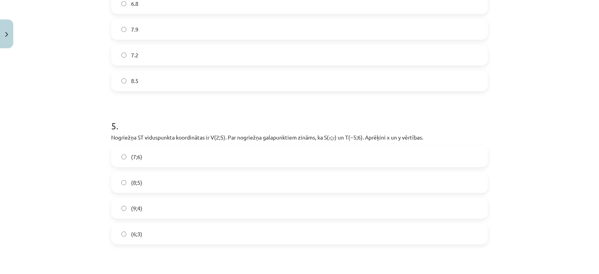
scroll to position [858, 0]
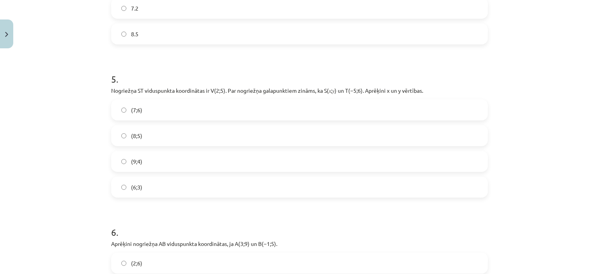
click at [129, 155] on label "(9;4)" at bounding box center [299, 161] width 375 height 19
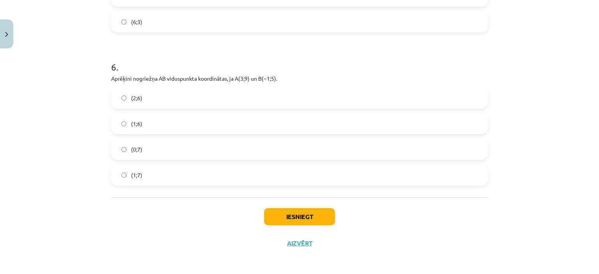
scroll to position [1025, 0]
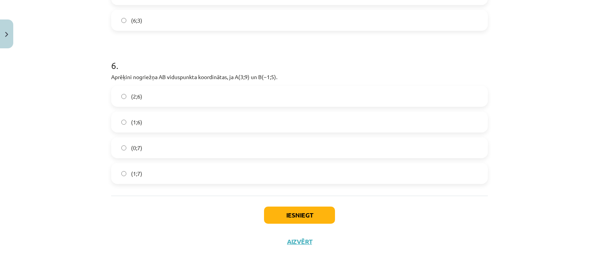
click at [326, 169] on label "(1;7)" at bounding box center [299, 173] width 375 height 19
click at [314, 219] on button "Iesniegt" at bounding box center [299, 215] width 71 height 17
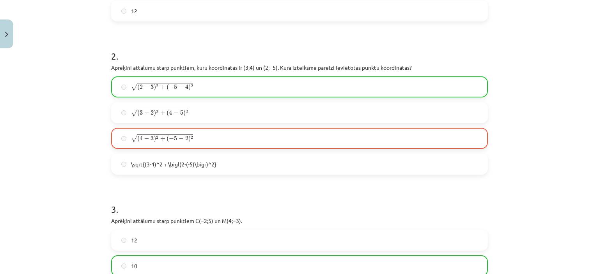
scroll to position [245, 0]
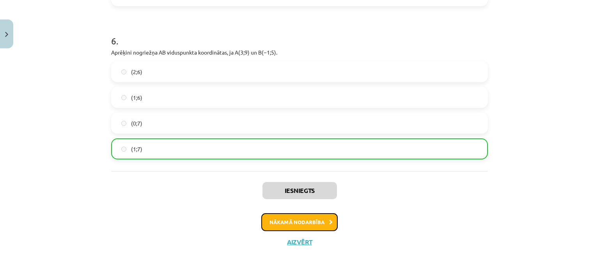
click at [281, 217] on button "Nākamā nodarbība" at bounding box center [299, 222] width 76 height 18
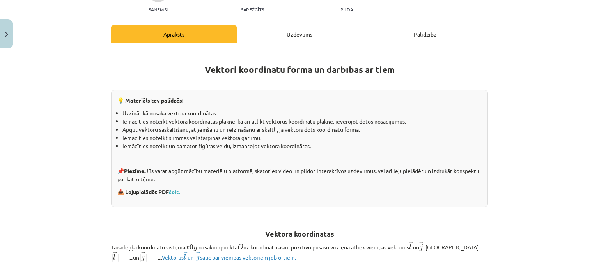
scroll to position [97, 0]
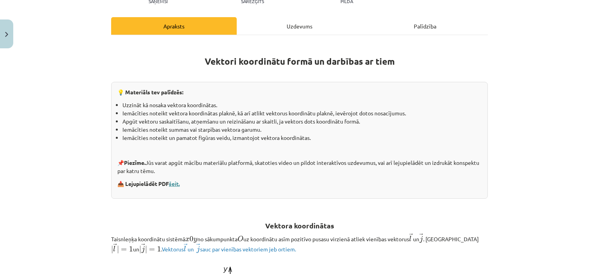
click at [173, 184] on link "šeit." at bounding box center [174, 183] width 11 height 7
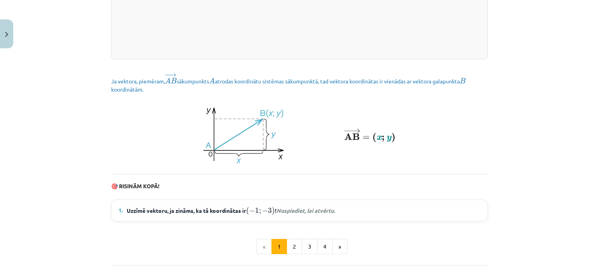
scroll to position [1096, 0]
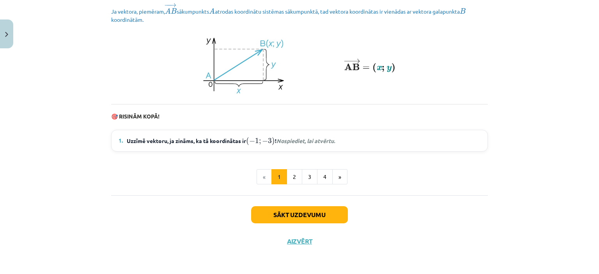
click at [304, 141] on em "Nospiediet, lai atvērtu." at bounding box center [305, 140] width 58 height 7
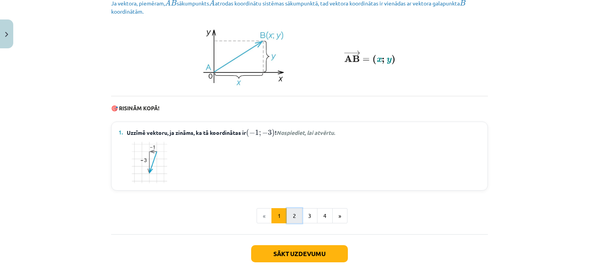
click at [287, 224] on button "2" at bounding box center [295, 216] width 16 height 16
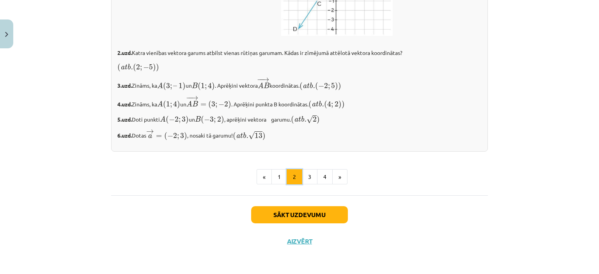
scroll to position [1358, 0]
click at [303, 177] on button "3" at bounding box center [310, 177] width 16 height 16
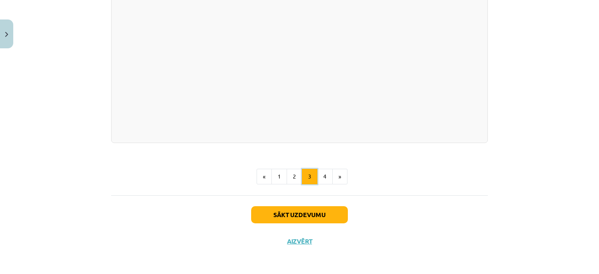
scroll to position [1587, 0]
click at [317, 175] on button "4" at bounding box center [325, 177] width 16 height 16
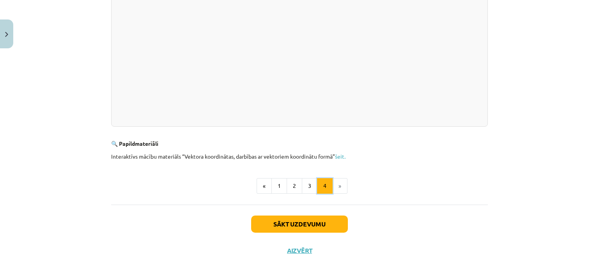
scroll to position [262, 0]
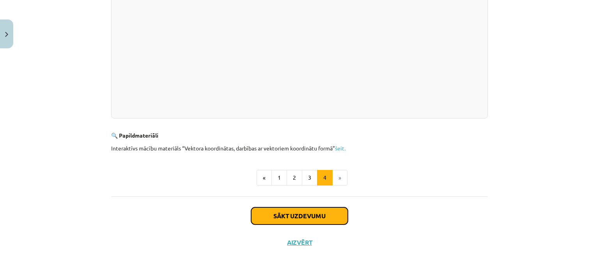
click at [303, 208] on button "Sākt uzdevumu" at bounding box center [299, 215] width 97 height 17
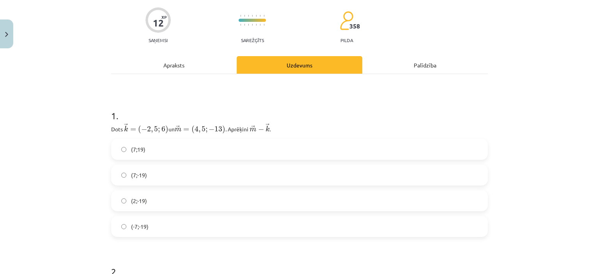
scroll to position [136, 0]
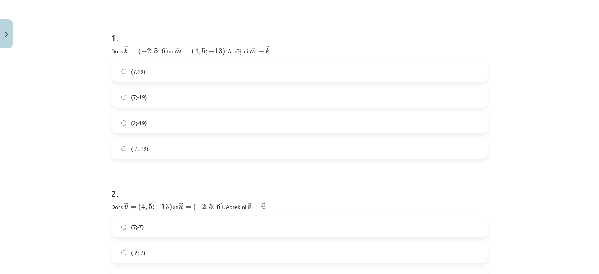
click at [192, 68] on label "(7;19)" at bounding box center [299, 71] width 375 height 19
drag, startPoint x: 179, startPoint y: 117, endPoint x: 168, endPoint y: 114, distance: 11.0
click at [170, 115] on label "(2;-7)" at bounding box center [299, 122] width 375 height 19
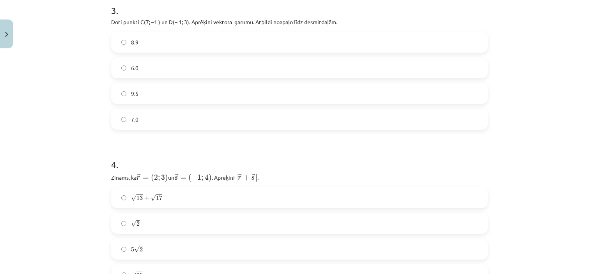
scroll to position [487, 0]
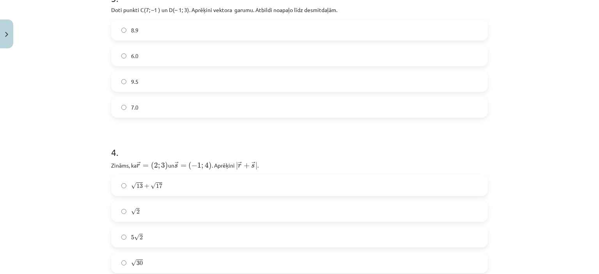
click at [119, 20] on label "8.9" at bounding box center [299, 29] width 375 height 19
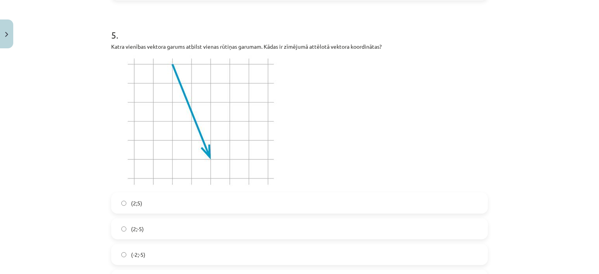
scroll to position [799, 0]
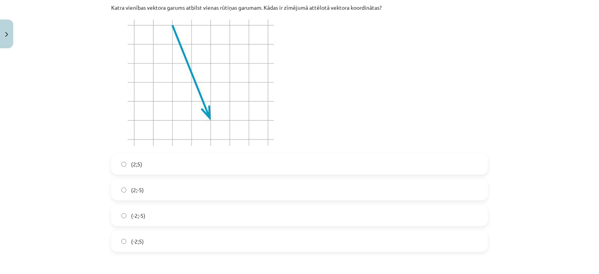
click at [140, 186] on span "(2;-5)" at bounding box center [137, 190] width 13 height 8
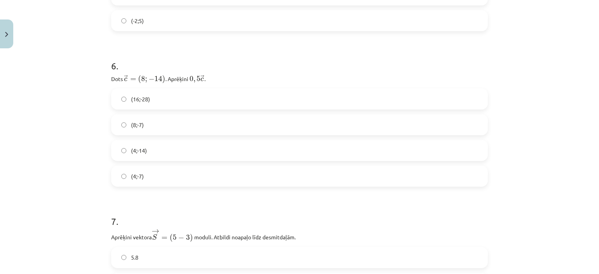
scroll to position [1033, 0]
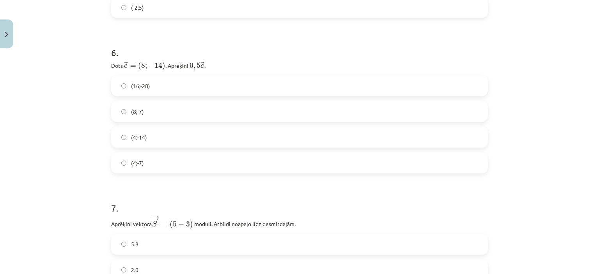
click at [147, 163] on label "(4;-7)" at bounding box center [299, 162] width 375 height 19
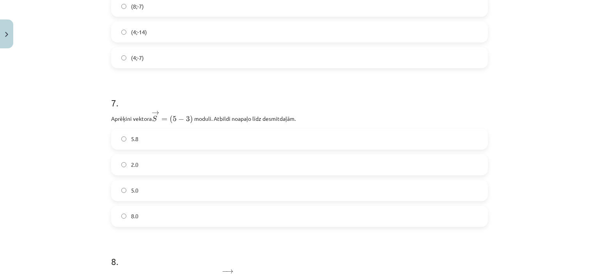
scroll to position [1150, 0]
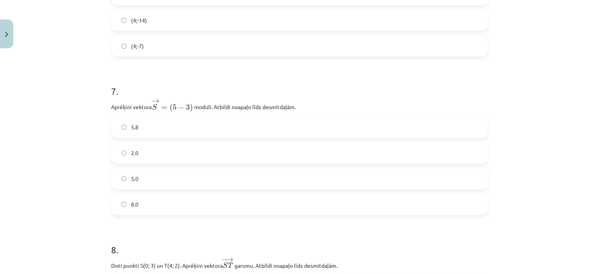
click at [165, 129] on label "5.8" at bounding box center [299, 127] width 375 height 19
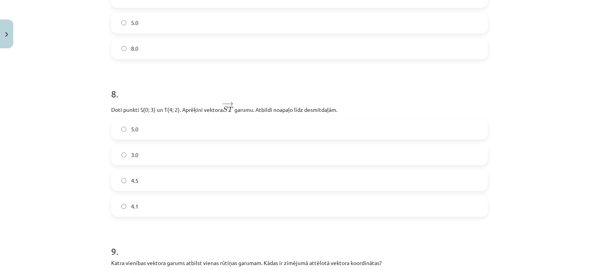
scroll to position [1345, 0]
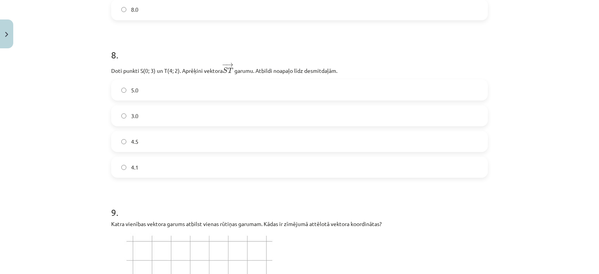
click at [216, 162] on label "4.1" at bounding box center [299, 167] width 375 height 19
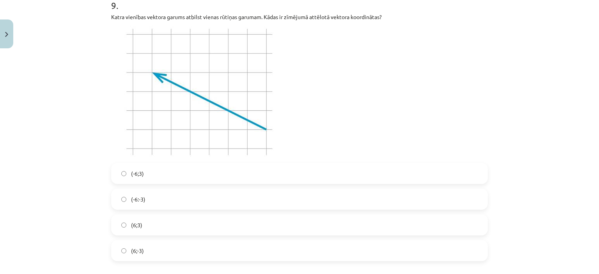
scroll to position [1540, 0]
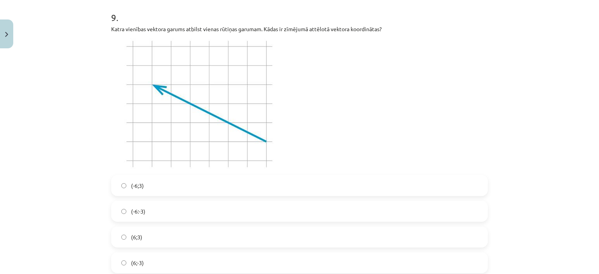
click at [166, 181] on label "(-6;3)" at bounding box center [299, 185] width 375 height 19
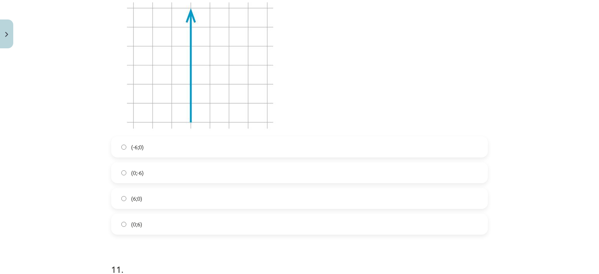
scroll to position [1882, 0]
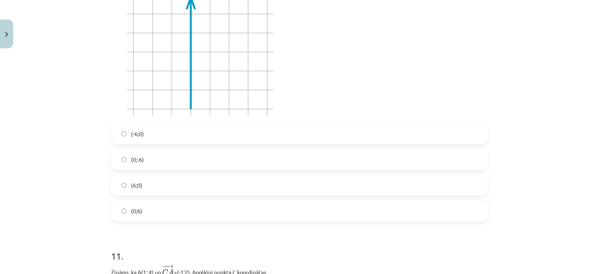
click at [154, 179] on label "(6;0)" at bounding box center [299, 184] width 375 height 19
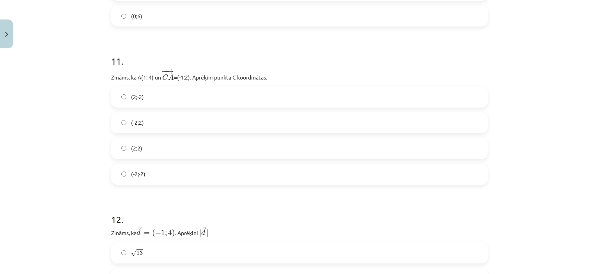
scroll to position [2116, 0]
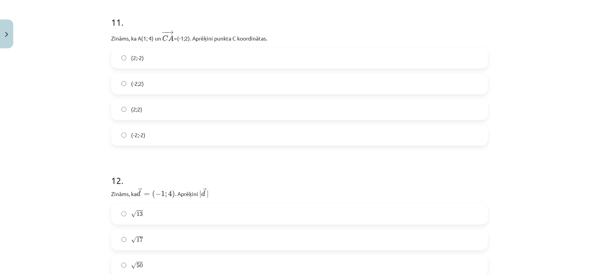
click at [156, 104] on label "(2;2)" at bounding box center [299, 109] width 375 height 19
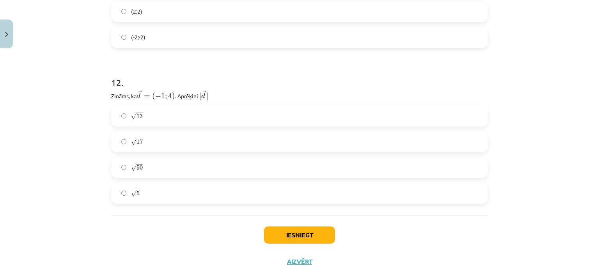
scroll to position [2233, 0]
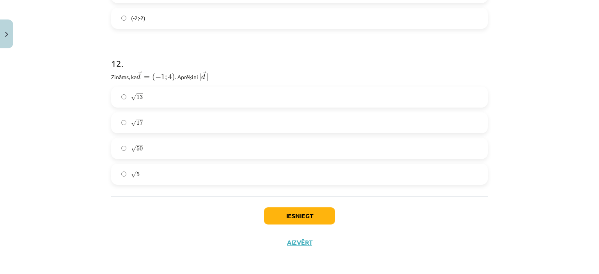
click at [156, 115] on label "√ 17 17" at bounding box center [299, 122] width 375 height 19
click at [306, 225] on div "Iesniegt Aizvērt" at bounding box center [299, 224] width 377 height 55
click at [306, 219] on button "Iesniegt" at bounding box center [299, 215] width 71 height 17
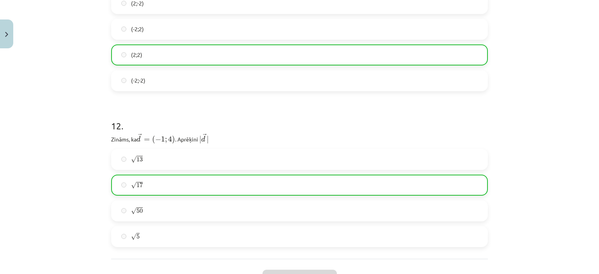
scroll to position [2258, 0]
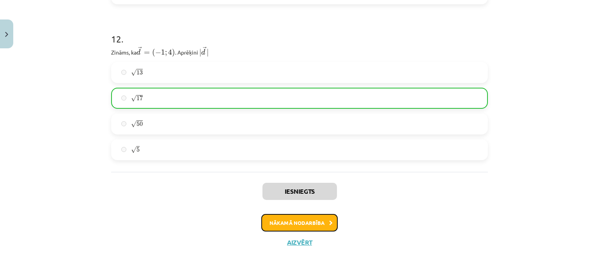
click at [312, 220] on button "Nākamā nodarbība" at bounding box center [299, 223] width 76 height 18
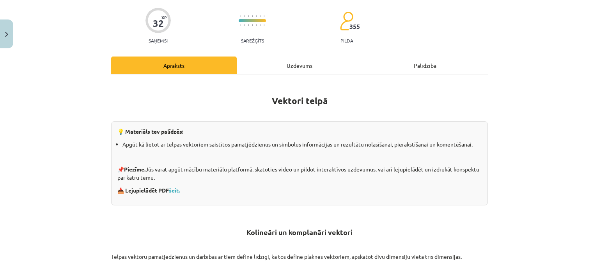
scroll to position [97, 0]
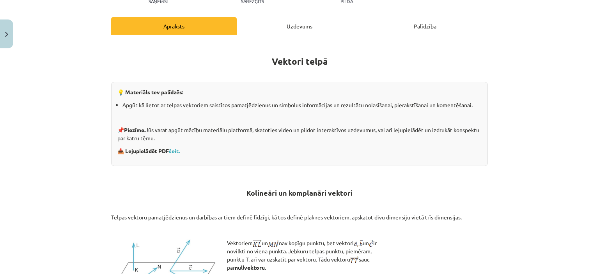
click at [177, 157] on div "💡 Materiāls tev palīdzēs: Apgūt kā lietot ar telpas vektoriem saistītos pamatjē…" at bounding box center [299, 124] width 377 height 84
click at [176, 153] on p "📥 Lejupielādēt PDF šeit." at bounding box center [299, 151] width 364 height 8
click at [176, 151] on link "šeit." at bounding box center [174, 150] width 11 height 7
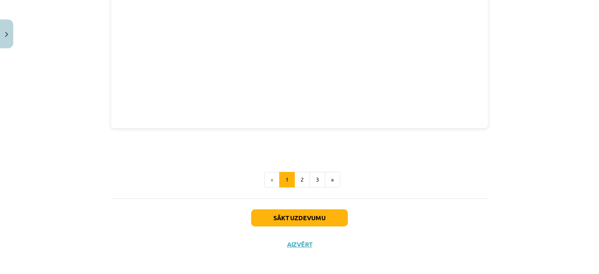
scroll to position [1091, 0]
click at [304, 177] on button "2" at bounding box center [302, 180] width 16 height 16
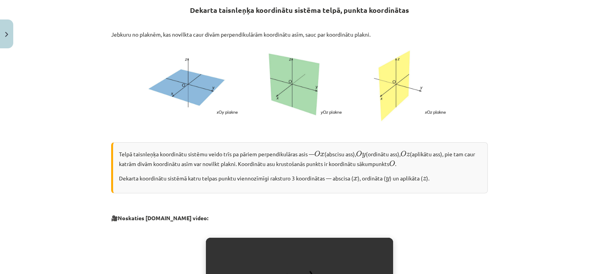
scroll to position [139, 0]
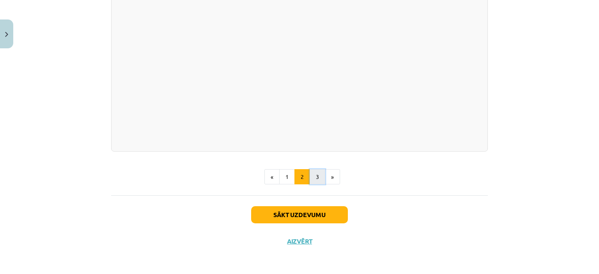
click at [312, 183] on button "3" at bounding box center [318, 177] width 16 height 16
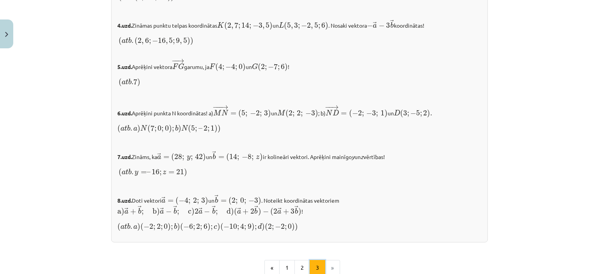
scroll to position [850, 0]
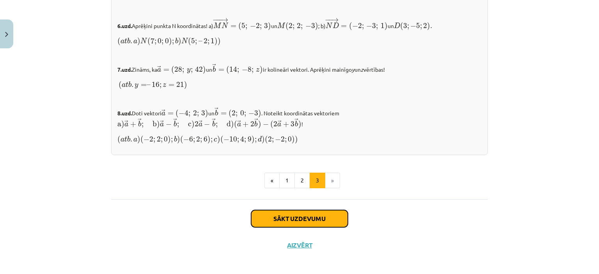
click at [301, 216] on button "Sākt uzdevumu" at bounding box center [299, 218] width 97 height 17
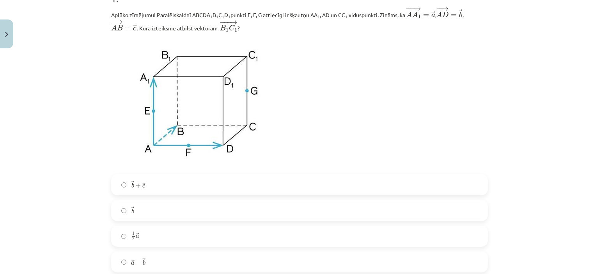
scroll to position [214, 0]
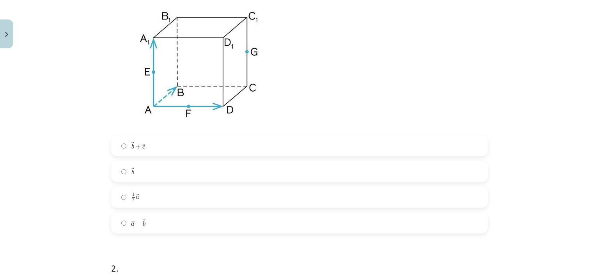
click at [161, 174] on label "→ b b →" at bounding box center [299, 171] width 375 height 19
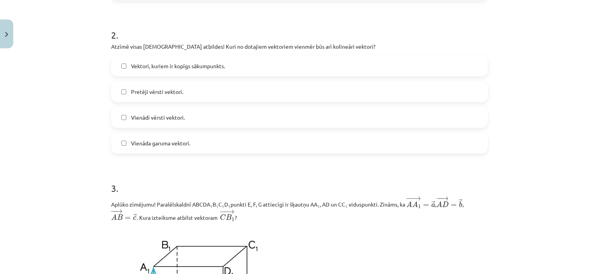
scroll to position [448, 0]
click at [168, 95] on span "Pretēji vērsti vektori." at bounding box center [157, 91] width 52 height 8
click at [168, 111] on label "Vienādi vērsti vektori." at bounding box center [299, 116] width 375 height 19
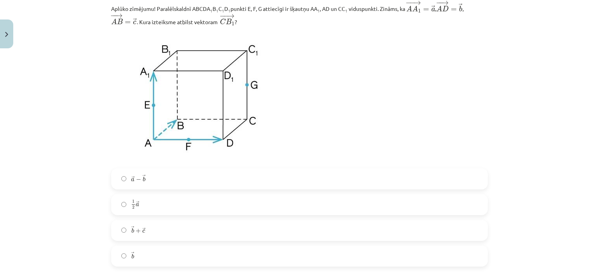
scroll to position [682, 0]
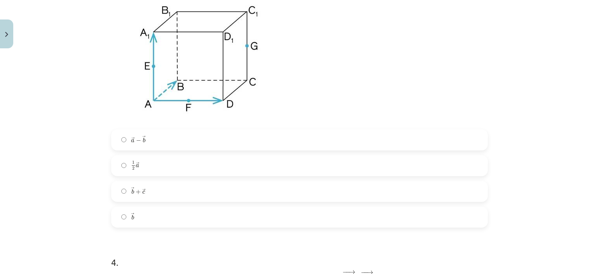
click at [149, 214] on label "→ b b →" at bounding box center [299, 216] width 375 height 19
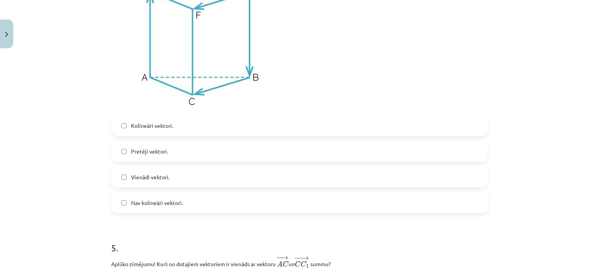
scroll to position [994, 0]
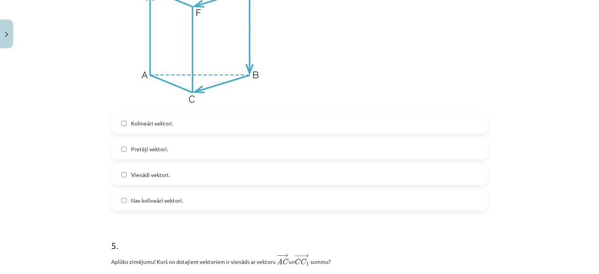
click at [152, 125] on span "Kolineāri vektori." at bounding box center [152, 123] width 42 height 8
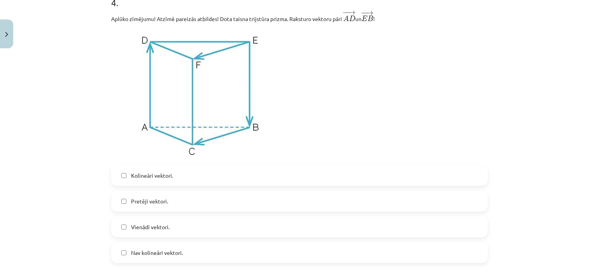
scroll to position [955, 0]
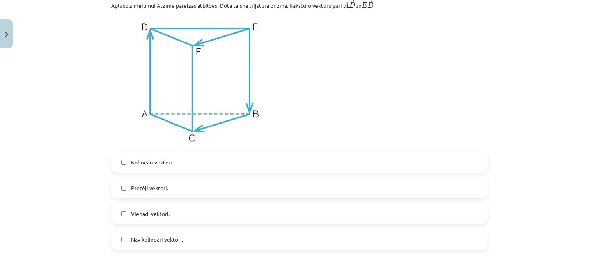
click at [131, 190] on span "Pretēji vektori." at bounding box center [149, 188] width 37 height 8
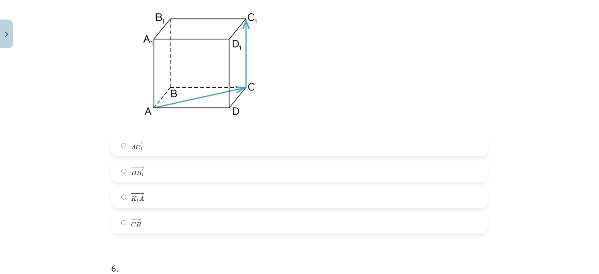
scroll to position [1228, 0]
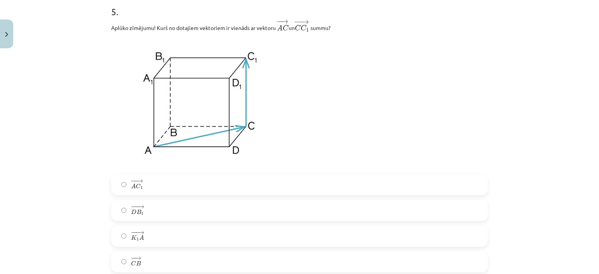
click at [159, 212] on label "− −− → D B 1 D B 1 →" at bounding box center [299, 210] width 375 height 19
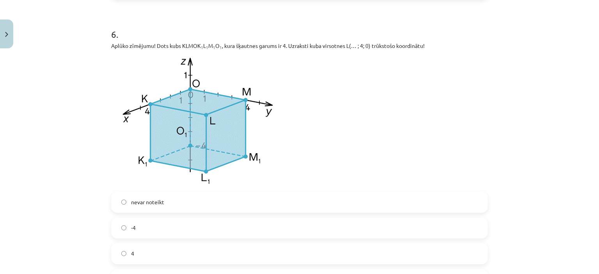
scroll to position [1540, 0]
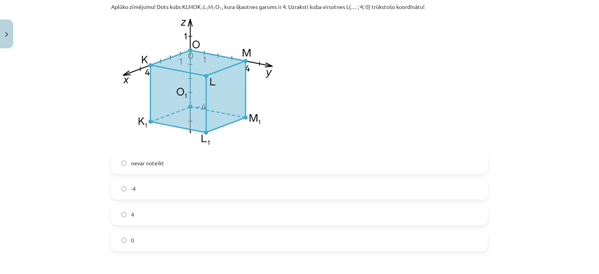
click at [137, 250] on label "0" at bounding box center [299, 240] width 375 height 19
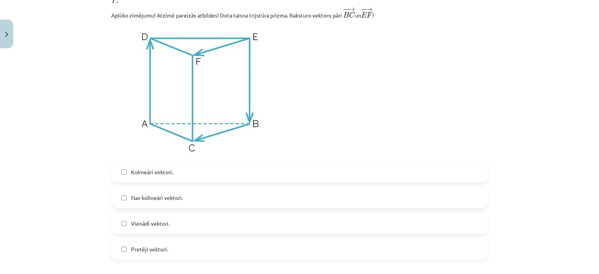
scroll to position [1813, 0]
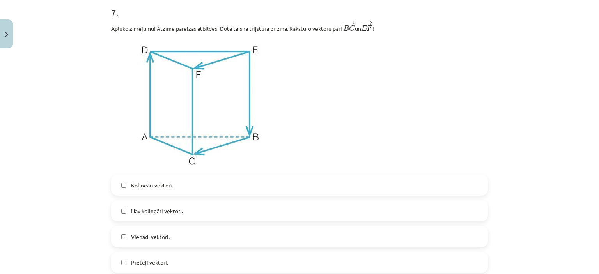
click at [141, 189] on span "Kolineāri vektori." at bounding box center [152, 185] width 42 height 8
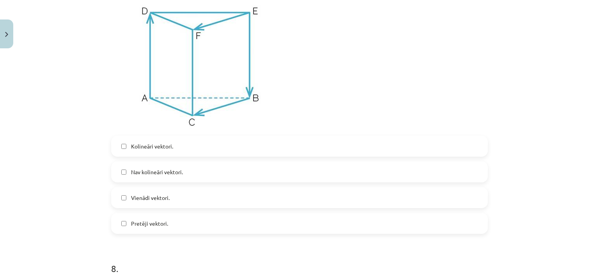
click at [154, 202] on span "Vienādi vektori." at bounding box center [150, 198] width 39 height 8
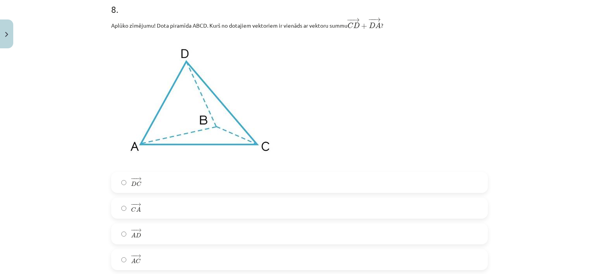
scroll to position [2125, 0]
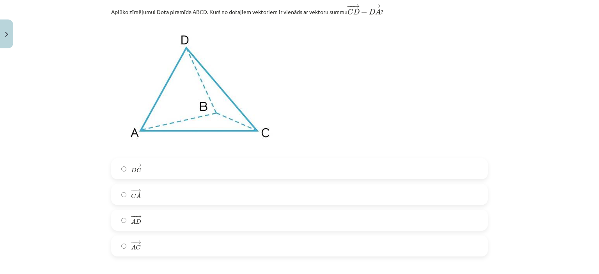
click at [148, 193] on label "− − → C A C A →" at bounding box center [299, 194] width 375 height 19
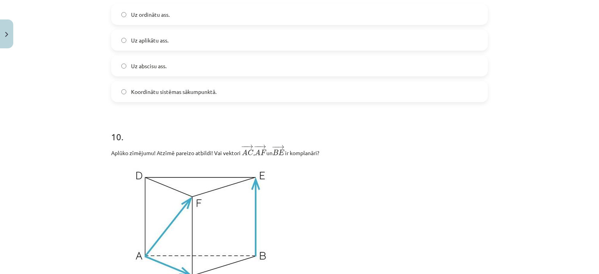
scroll to position [2419, 0]
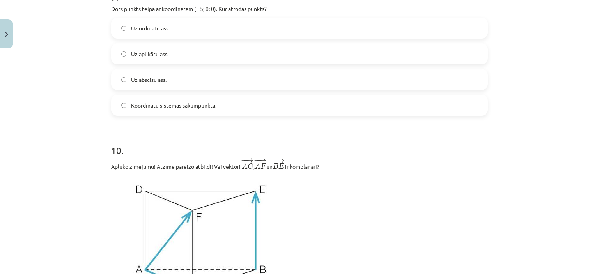
click at [134, 89] on label "Uz abscisu ass." at bounding box center [299, 79] width 375 height 19
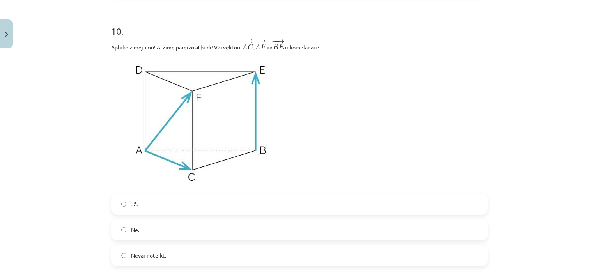
scroll to position [2575, 0]
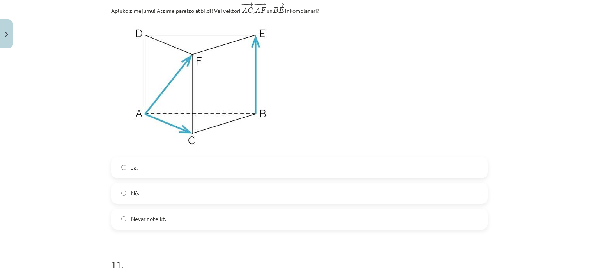
click at [145, 174] on label "Jā." at bounding box center [299, 167] width 375 height 19
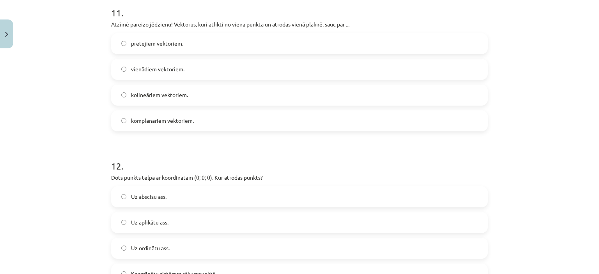
scroll to position [2809, 0]
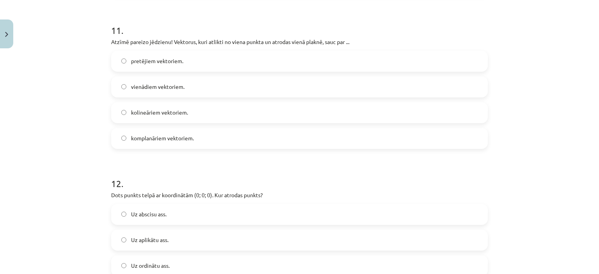
click at [289, 140] on label "komplanāriem vektoriem." at bounding box center [299, 138] width 375 height 19
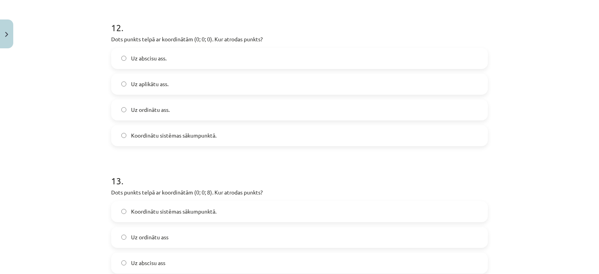
scroll to position [2965, 0]
click at [201, 140] on span "Koordinātu sistēmas sākumpunktā." at bounding box center [173, 135] width 85 height 8
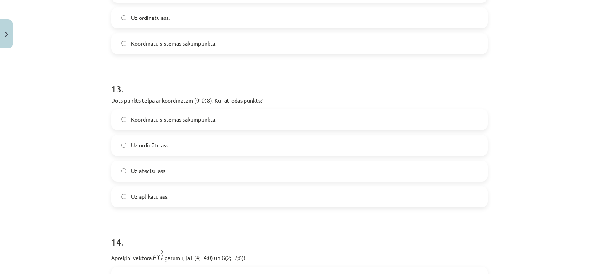
scroll to position [3082, 0]
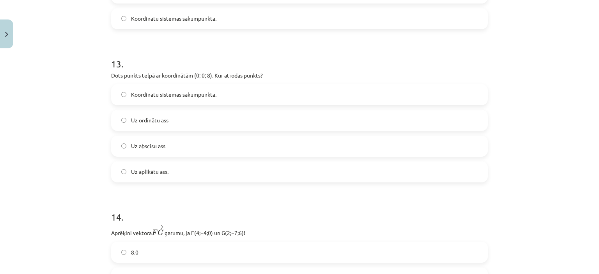
click at [156, 173] on span "Uz aplikātu ass." at bounding box center [149, 172] width 37 height 8
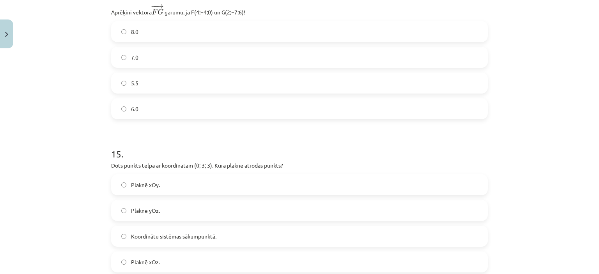
scroll to position [3316, 0]
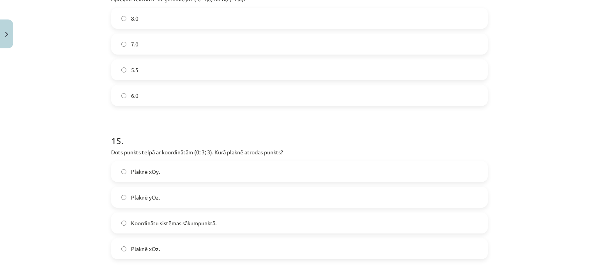
click at [325, 52] on label "7.0" at bounding box center [299, 43] width 375 height 19
click at [150, 202] on span "Plaknē yOz." at bounding box center [145, 197] width 29 height 8
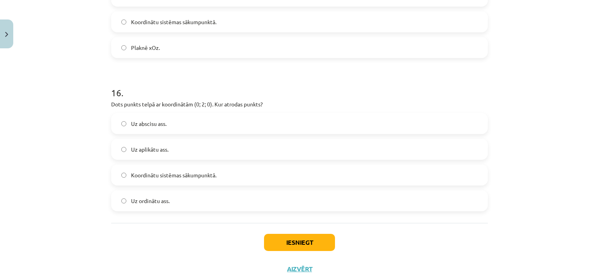
scroll to position [3550, 0]
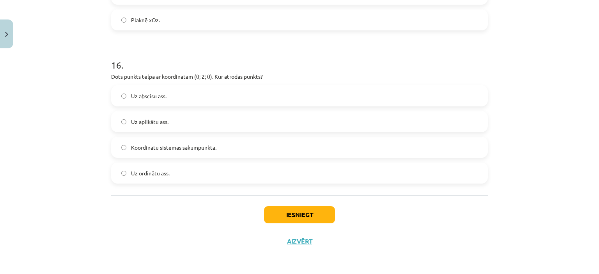
click at [180, 173] on label "Uz ordinātu ass." at bounding box center [299, 172] width 375 height 19
click at [320, 221] on button "Iesniegt" at bounding box center [299, 214] width 71 height 17
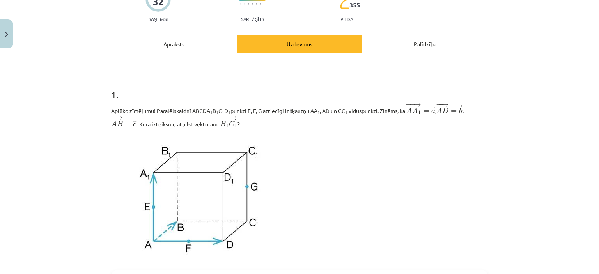
scroll to position [0, 0]
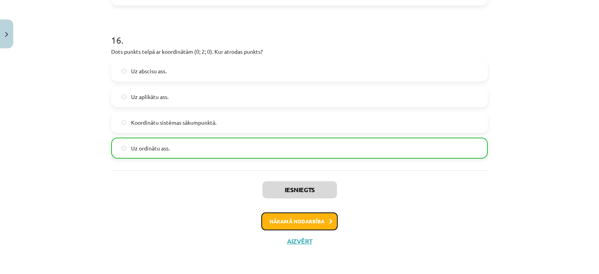
click at [314, 220] on button "Nākamā nodarbība" at bounding box center [299, 221] width 76 height 18
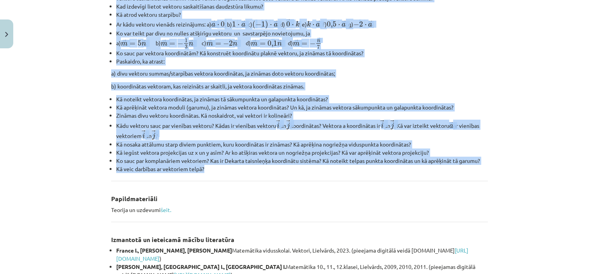
scroll to position [253, 0]
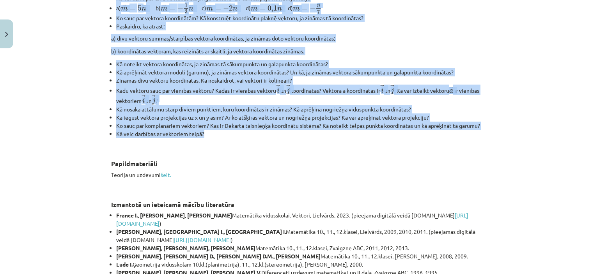
drag, startPoint x: 96, startPoint y: 83, endPoint x: 398, endPoint y: 139, distance: 306.6
click at [398, 139] on div "Mācību tēma: Matemātikas i - 10. klases 1. ieskaites mācību materiāls (a,b) #10…" at bounding box center [299, 137] width 599 height 274
copy div "Jautājumi vielas izpratnei “Vektori un kustība”. Pirms pildi ieskaiti – pārliec…"
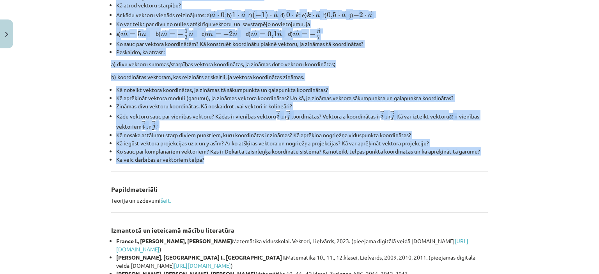
scroll to position [214, 0]
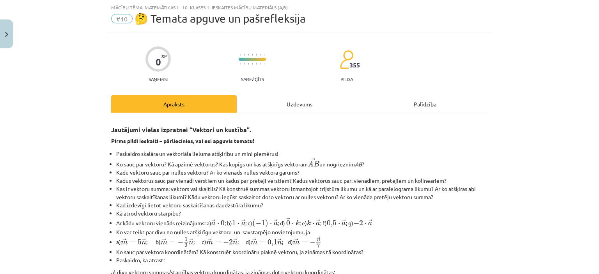
click at [542, 67] on div "Mācību tēma: Matemātikas i - 10. klases 1. ieskaites mācību materiāls (a,b) #10…" at bounding box center [299, 137] width 599 height 274
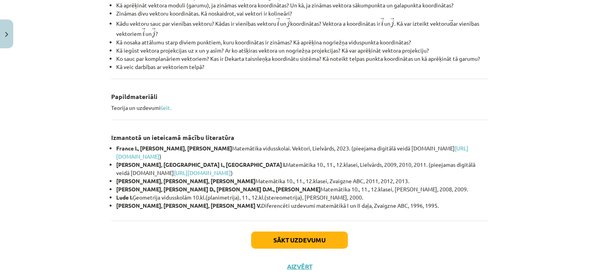
scroll to position [346, 0]
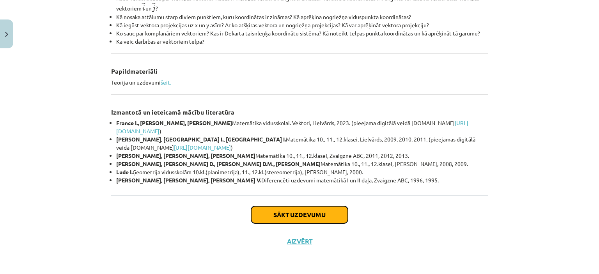
click at [297, 219] on button "Sākt uzdevumu" at bounding box center [299, 214] width 97 height 17
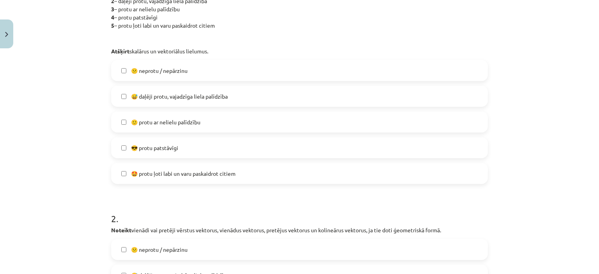
scroll to position [214, 0]
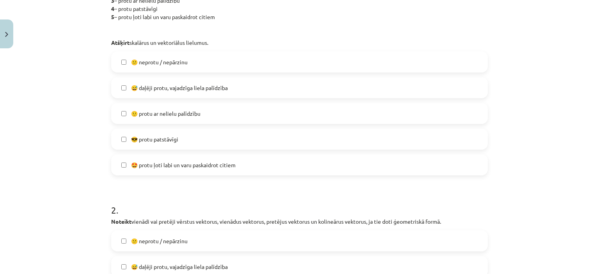
click at [184, 113] on span "🙂 protu ar nelielu palīdzību" at bounding box center [165, 114] width 69 height 8
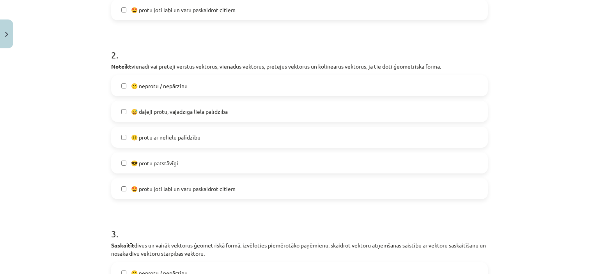
scroll to position [370, 0]
click at [166, 190] on span "🤩 protu ļoti labi un varu paskaidrot citiem" at bounding box center [183, 188] width 104 height 8
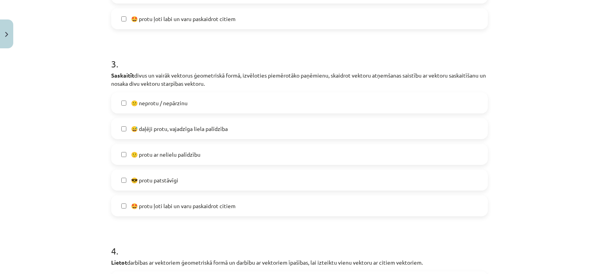
scroll to position [526, 0]
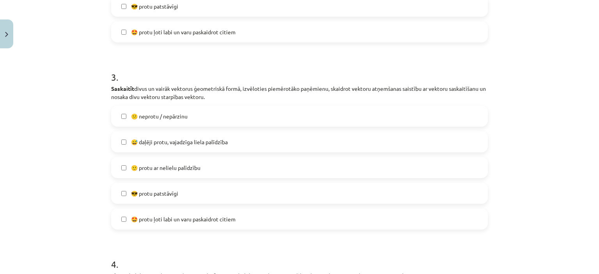
click at [154, 9] on span "😎 protu patstāvīgi" at bounding box center [154, 6] width 47 height 8
click at [129, 39] on label "🤩 protu ļoti labi un varu paskaidrot citiem" at bounding box center [299, 31] width 375 height 19
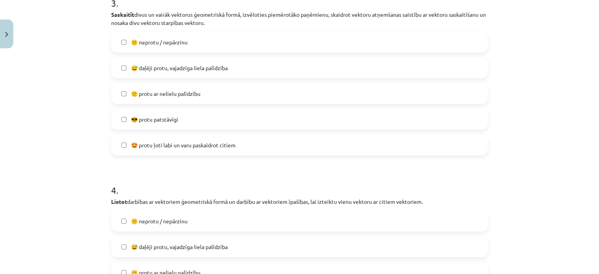
scroll to position [604, 0]
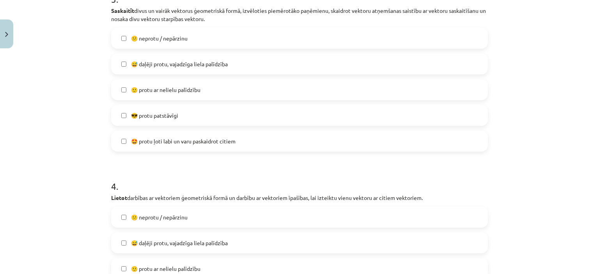
click at [218, 87] on label "🙂 protu ar nelielu palīdzību" at bounding box center [299, 89] width 375 height 19
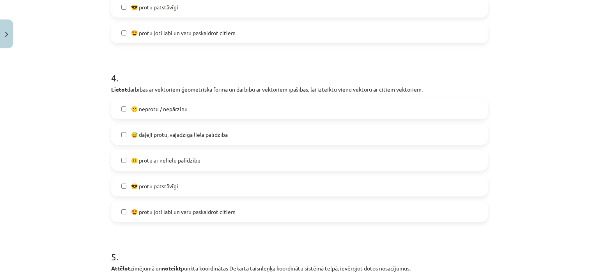
scroll to position [760, 0]
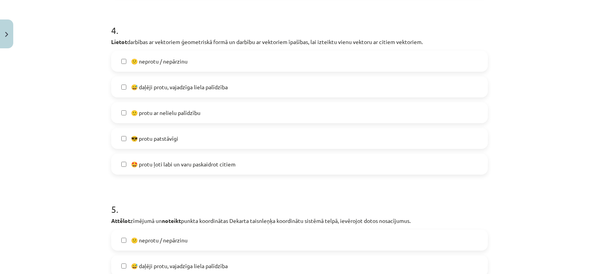
click at [188, 117] on label "🙂 protu ar nelielu palīdzību" at bounding box center [299, 112] width 375 height 19
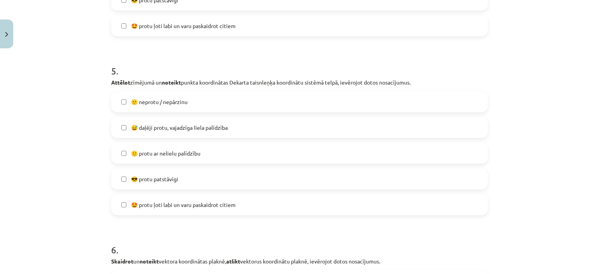
scroll to position [916, 0]
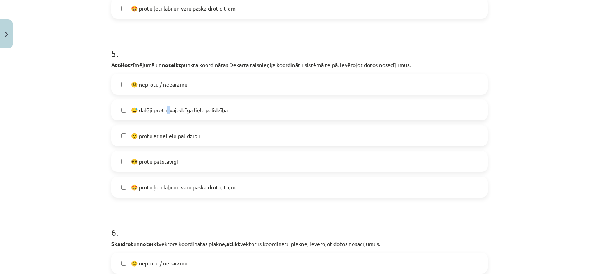
drag, startPoint x: 168, startPoint y: 115, endPoint x: 165, endPoint y: 118, distance: 4.4
click at [165, 118] on label "😅 daļēji protu, vajadzīga liela palīdzība" at bounding box center [299, 109] width 375 height 19
click at [124, 105] on label "😅 daļēji protu, vajadzīga liela palīdzība" at bounding box center [299, 109] width 375 height 19
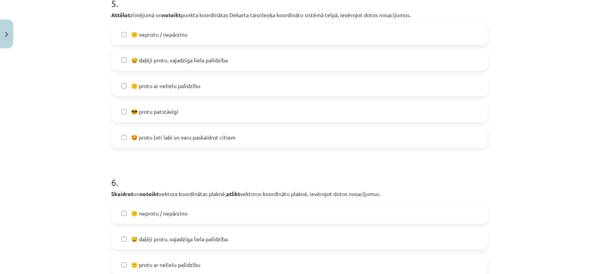
scroll to position [994, 0]
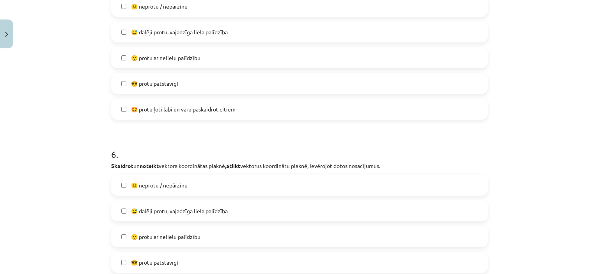
drag, startPoint x: 181, startPoint y: 53, endPoint x: 175, endPoint y: 53, distance: 5.1
click at [176, 53] on label "🙂 protu ar nelielu palīdzību" at bounding box center [299, 57] width 375 height 19
click at [131, 53] on label "🙂 protu ar nelielu palīdzību" at bounding box center [299, 57] width 375 height 19
click at [118, 35] on label "😅 daļēji protu, vajadzīga liela palīdzība" at bounding box center [299, 31] width 375 height 19
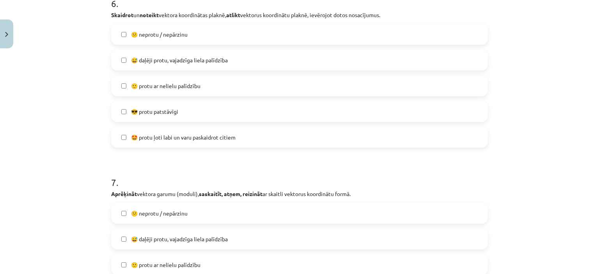
scroll to position [1150, 0]
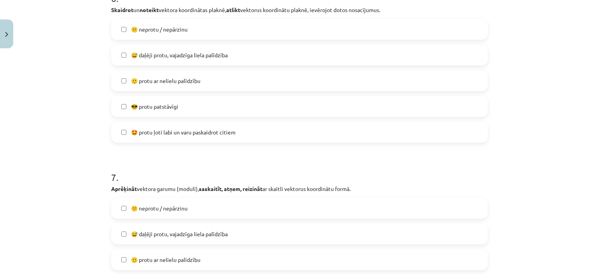
click at [117, 86] on label "🙂 protu ar nelielu palīdzību" at bounding box center [299, 80] width 375 height 19
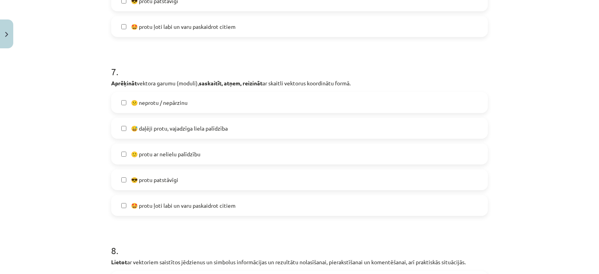
scroll to position [1267, 0]
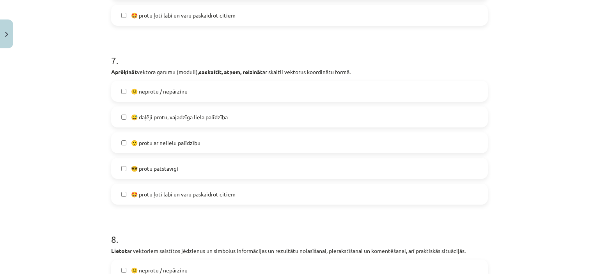
click at [149, 166] on span "😎 protu patstāvīgi" at bounding box center [154, 169] width 47 height 8
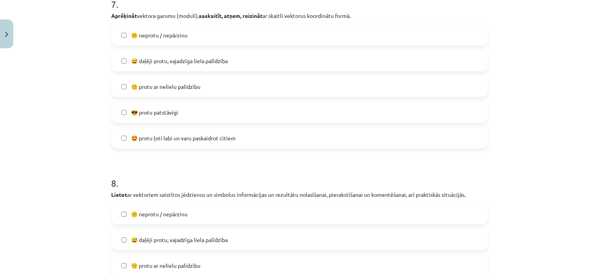
scroll to position [1423, 0]
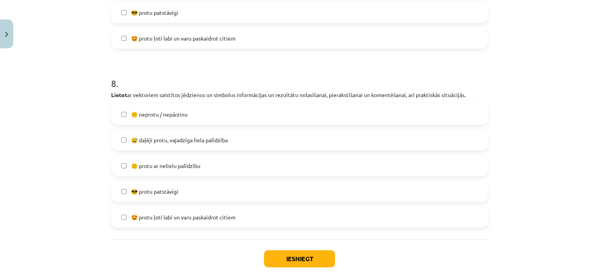
click at [237, 166] on label "🙂 protu ar nelielu palīdzību" at bounding box center [299, 165] width 375 height 19
click at [143, 141] on span "😅 daļēji protu, vajadzīga liela palīdzība" at bounding box center [179, 140] width 97 height 8
click at [264, 258] on button "Iesniegt" at bounding box center [299, 258] width 71 height 17
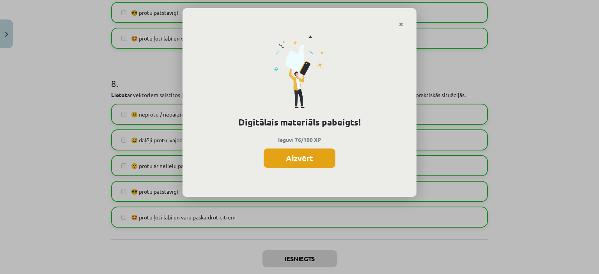
click at [295, 160] on button "Aizvērt" at bounding box center [300, 158] width 72 height 19
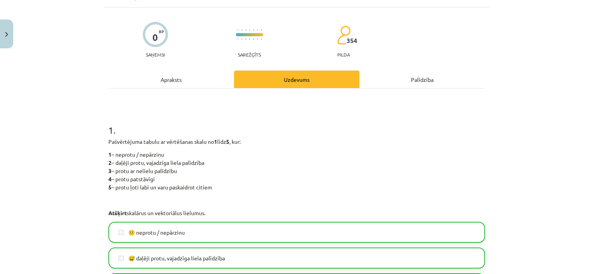
scroll to position [0, 0]
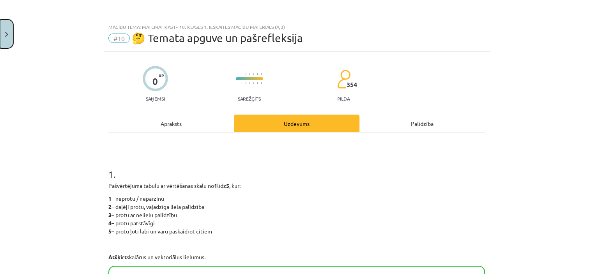
click at [11, 32] on button "Close" at bounding box center [6, 33] width 13 height 29
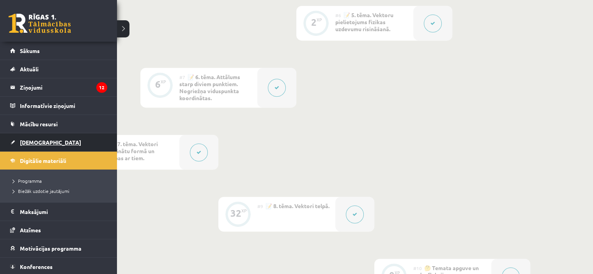
click at [45, 136] on link "[DEMOGRAPHIC_DATA]" at bounding box center [58, 142] width 97 height 18
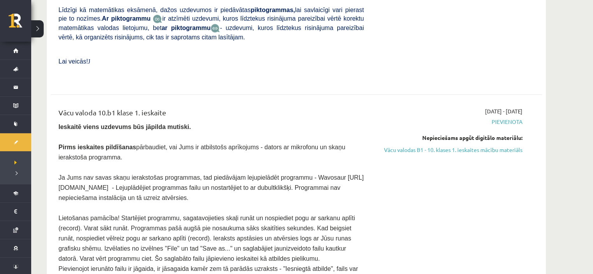
scroll to position [351, 0]
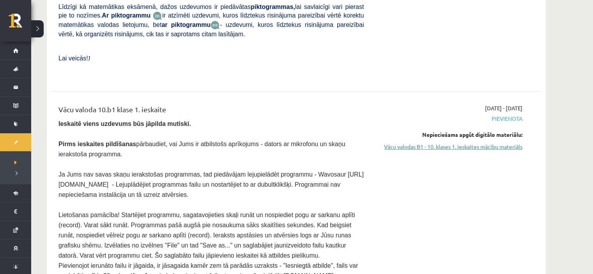
click at [455, 143] on link "Vācu valodas B1 - 10. klases 1. ieskaites mācību materiāls" at bounding box center [448, 147] width 147 height 8
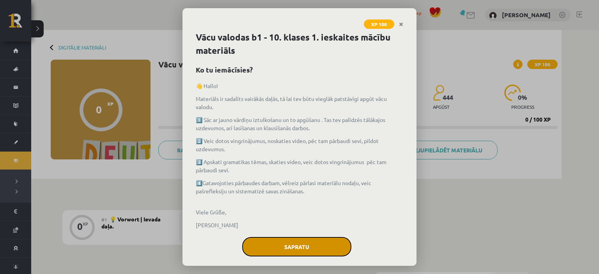
click at [295, 245] on button "Sapratu" at bounding box center [296, 246] width 109 height 19
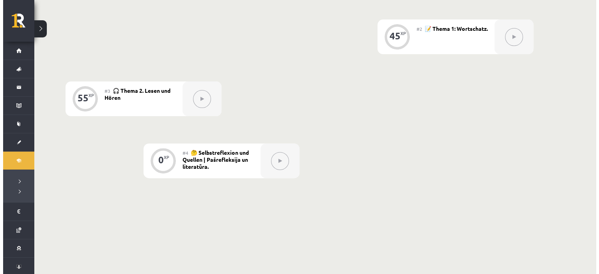
scroll to position [176, 0]
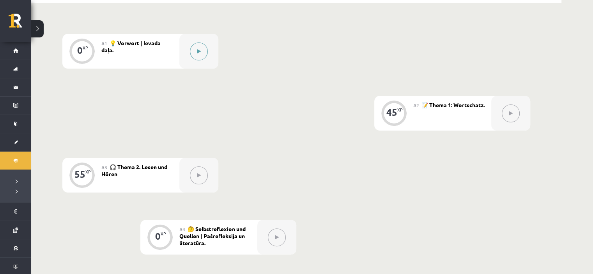
click at [193, 54] on button at bounding box center [199, 51] width 18 height 18
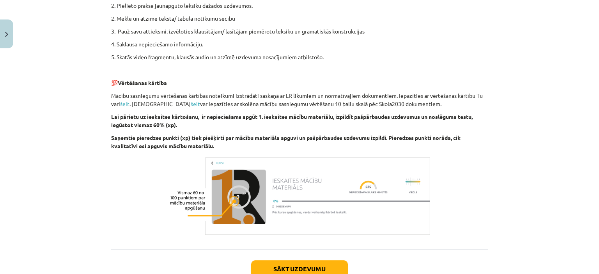
scroll to position [327, 0]
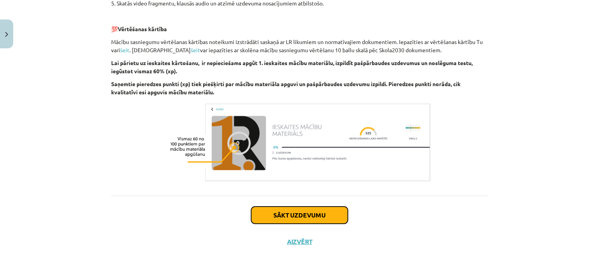
click at [303, 222] on button "Sākt uzdevumu" at bounding box center [299, 215] width 97 height 17
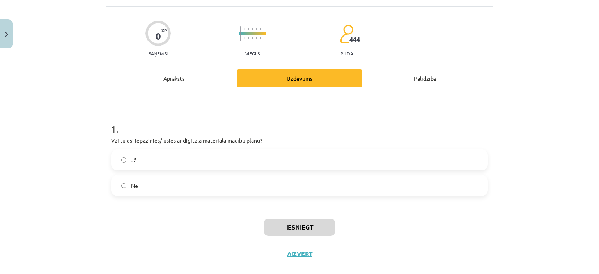
scroll to position [57, 0]
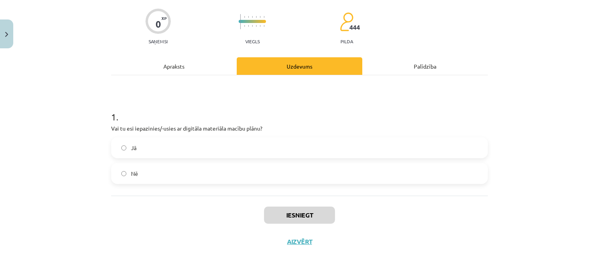
click at [206, 146] on label "Jā" at bounding box center [299, 147] width 375 height 19
click at [286, 205] on div "Iesniegt Aizvērt" at bounding box center [299, 223] width 377 height 55
click at [285, 210] on button "Iesniegt" at bounding box center [299, 215] width 71 height 17
click at [286, 213] on button "Iesniegt" at bounding box center [299, 215] width 71 height 17
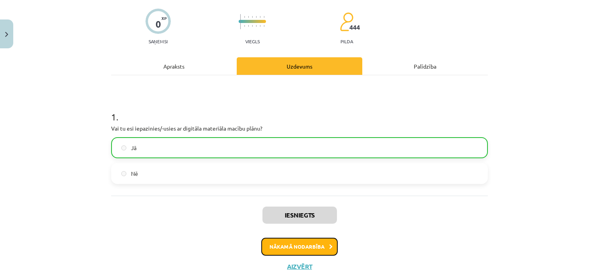
click at [262, 250] on button "Nākamā nodarbība" at bounding box center [299, 247] width 76 height 18
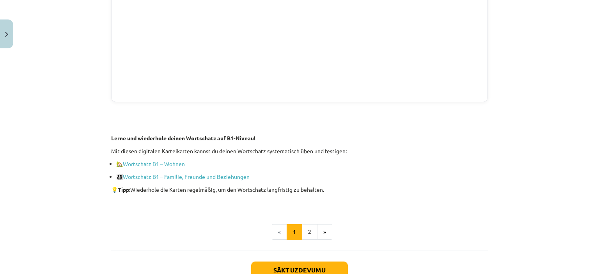
scroll to position [565, 0]
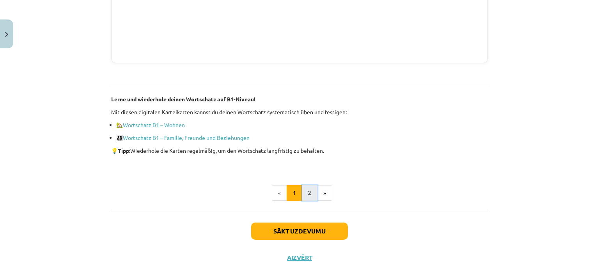
click at [310, 193] on button "2" at bounding box center [310, 193] width 16 height 16
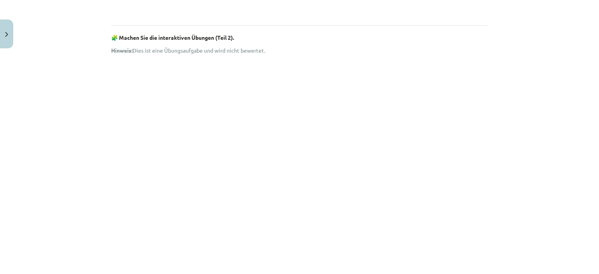
scroll to position [221, 0]
